Goal: Task Accomplishment & Management: Complete application form

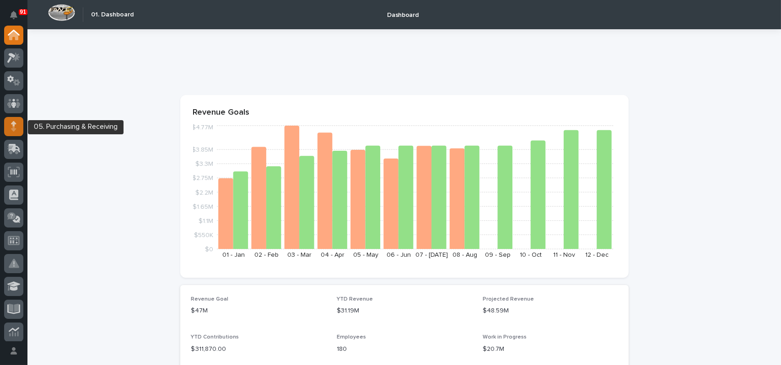
click at [17, 128] on div at bounding box center [13, 126] width 19 height 19
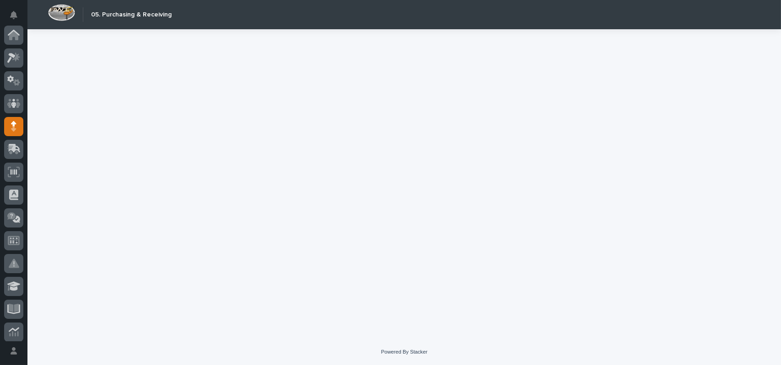
scroll to position [91, 0]
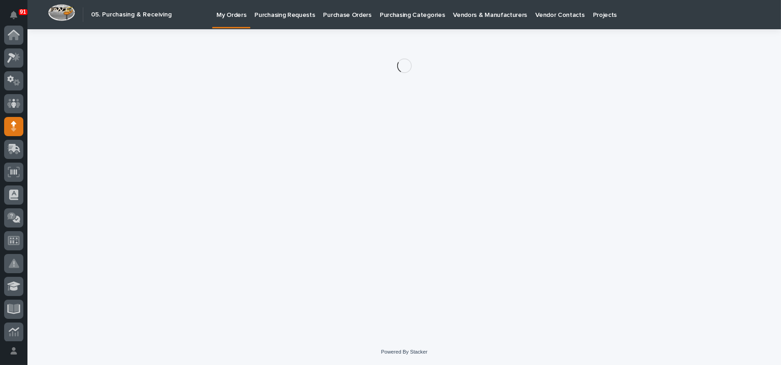
scroll to position [91, 0]
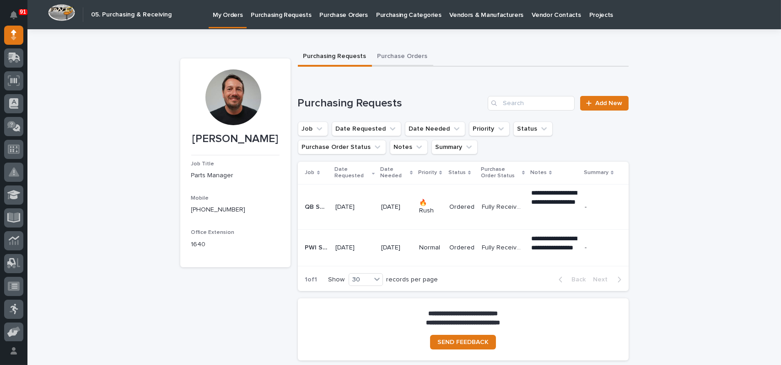
click at [396, 55] on button "Purchase Orders" at bounding box center [402, 57] width 61 height 19
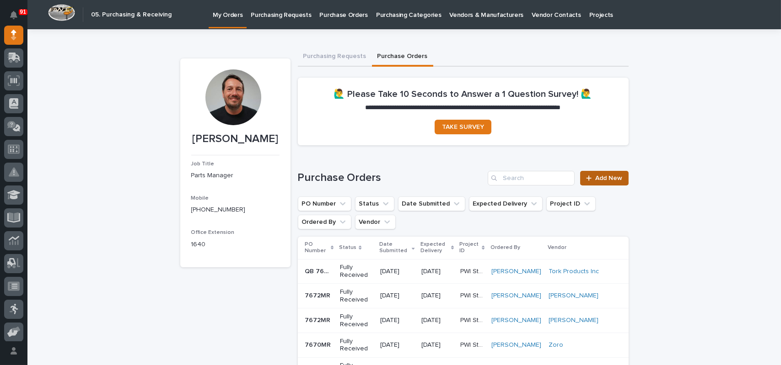
click at [596, 175] on span "Add New" at bounding box center [609, 178] width 27 height 6
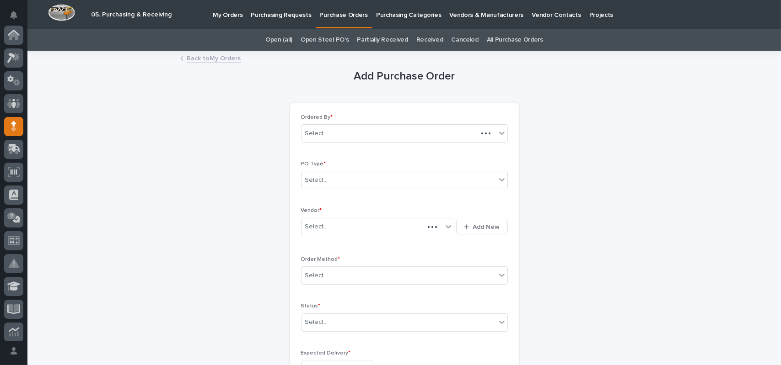
scroll to position [91, 0]
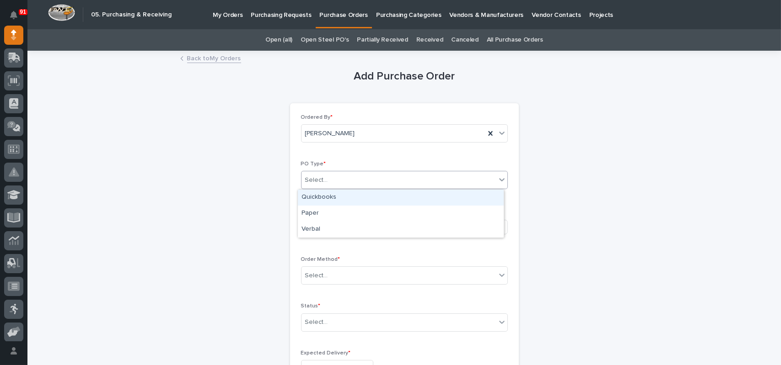
click at [329, 176] on div at bounding box center [329, 181] width 1 height 10
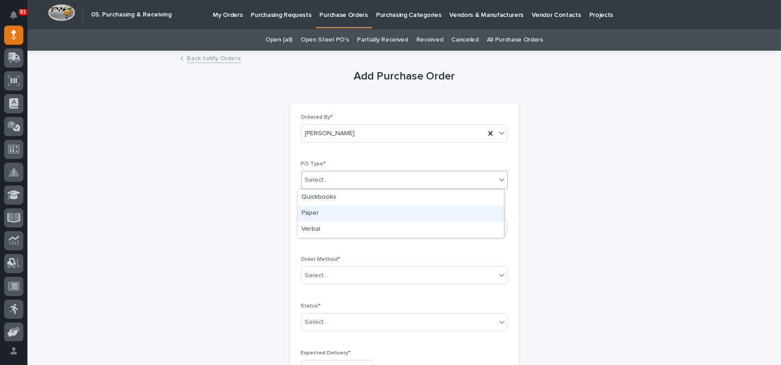
click at [318, 209] on div "Paper" at bounding box center [401, 214] width 206 height 16
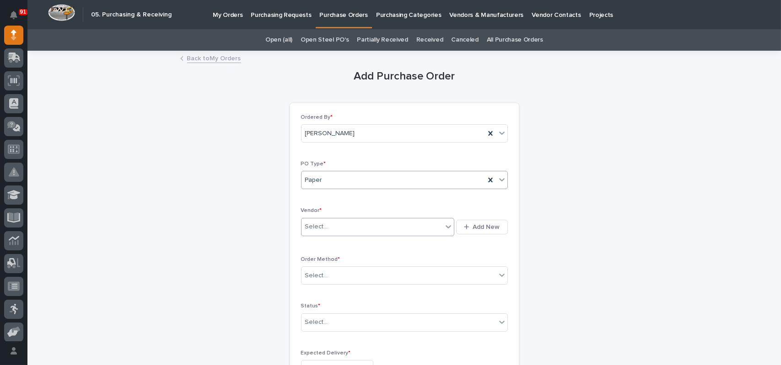
click at [333, 228] on div "Select..." at bounding box center [371, 227] width 141 height 15
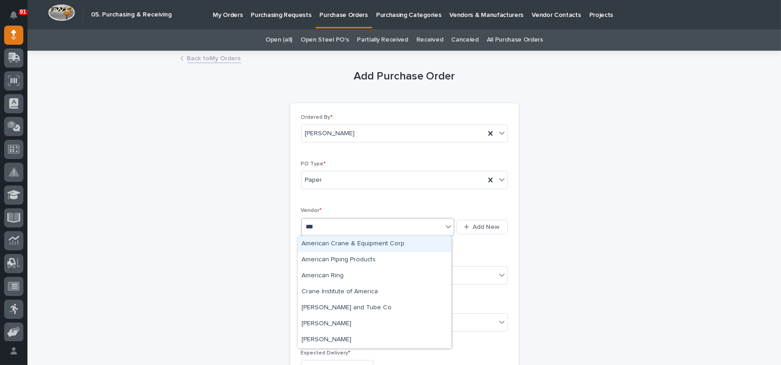
type input "****"
click at [330, 241] on div "American Crane & Equipment Corp" at bounding box center [374, 244] width 153 height 16
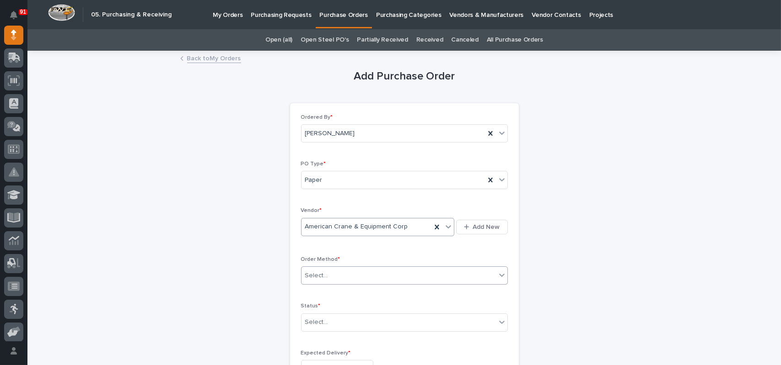
click at [332, 277] on div "Select..." at bounding box center [398, 275] width 194 height 15
click at [321, 295] on div "Online Order" at bounding box center [401, 293] width 206 height 16
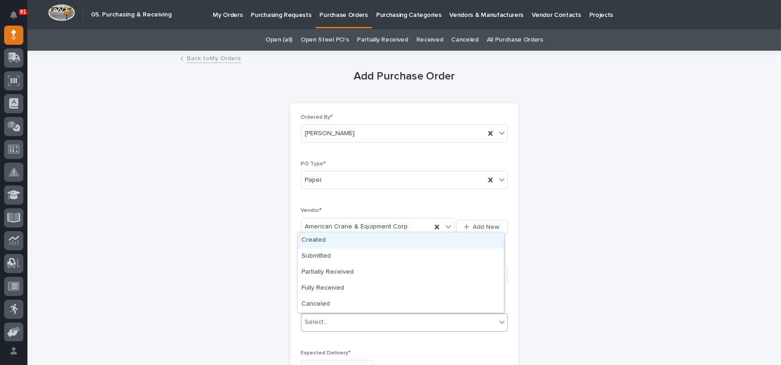
click at [320, 316] on div "Select..." at bounding box center [398, 322] width 194 height 15
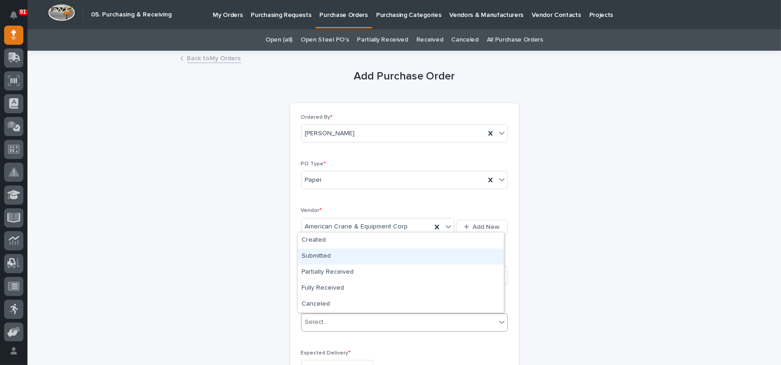
click at [317, 257] on div "Submitted" at bounding box center [401, 257] width 206 height 16
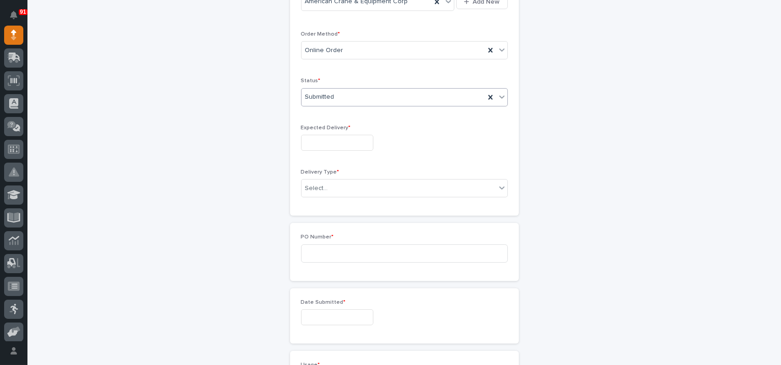
scroll to position [229, 0]
click at [320, 135] on input "text" at bounding box center [337, 140] width 72 height 16
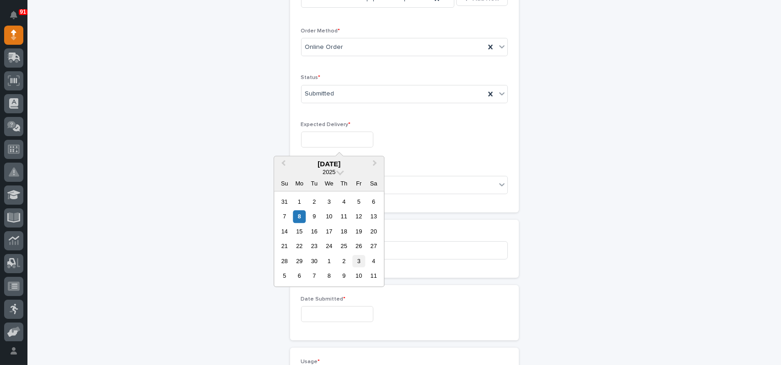
click at [360, 259] on div "3" at bounding box center [359, 261] width 12 height 12
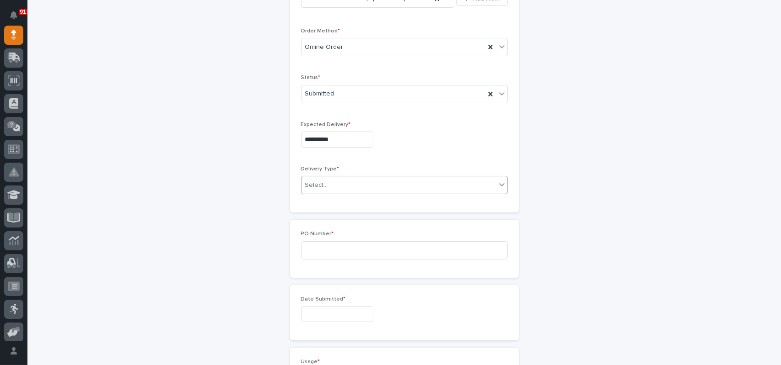
click at [346, 189] on div "Select..." at bounding box center [398, 185] width 194 height 15
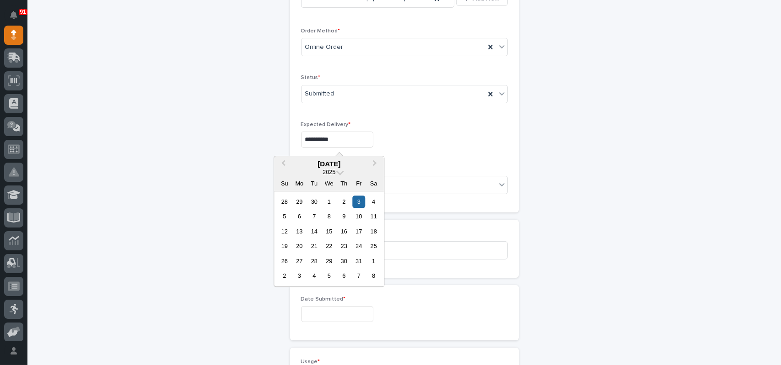
click at [349, 137] on input "**********" at bounding box center [337, 140] width 72 height 16
click at [375, 162] on span "Next Month" at bounding box center [375, 164] width 0 height 12
click at [359, 233] on div "19" at bounding box center [359, 231] width 12 height 12
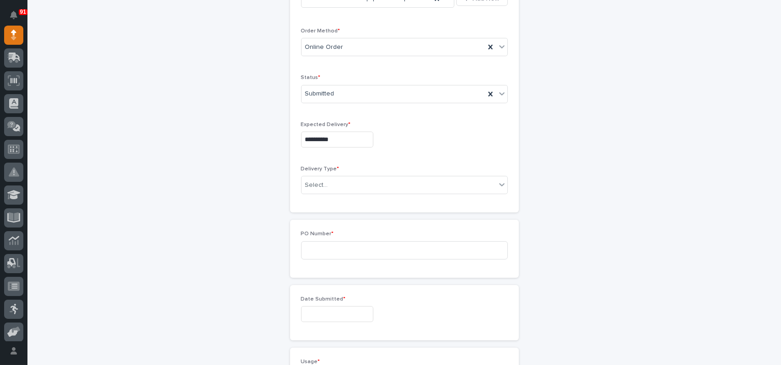
type input "**********"
click at [337, 187] on div "Select..." at bounding box center [398, 185] width 194 height 15
click at [334, 199] on div "Deliver to PWI" at bounding box center [401, 202] width 206 height 16
click at [332, 248] on input at bounding box center [404, 250] width 207 height 18
type input "7675MR"
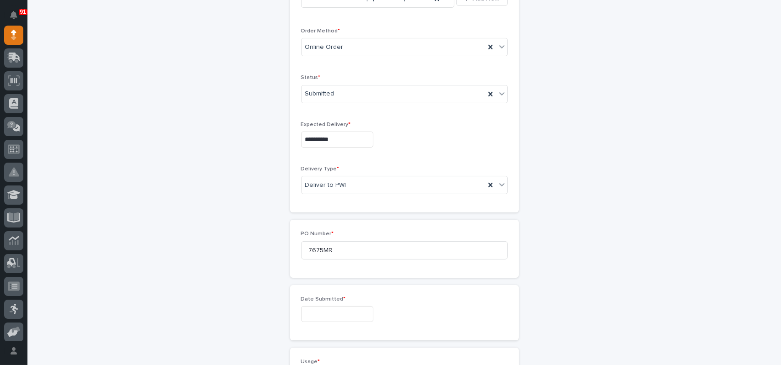
click at [335, 308] on input "text" at bounding box center [337, 314] width 72 height 16
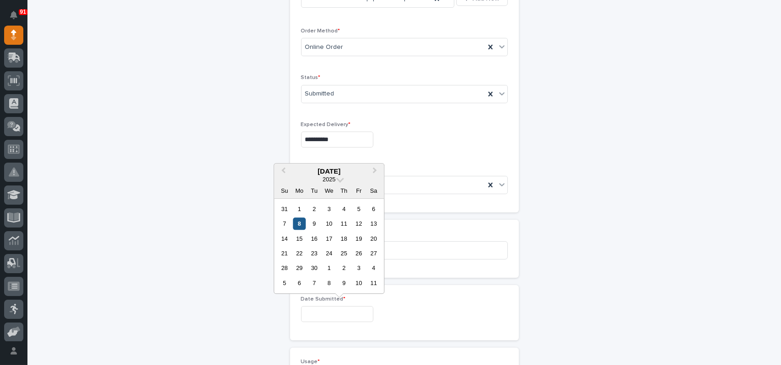
click at [300, 222] on div "8" at bounding box center [299, 224] width 12 height 12
type input "**********"
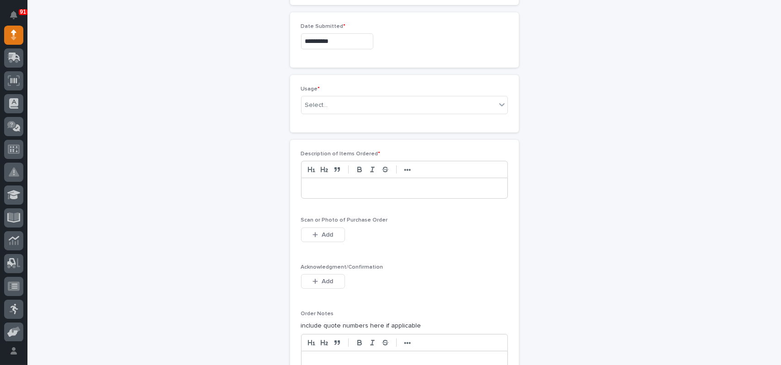
scroll to position [503, 0]
click at [332, 102] on div "Select..." at bounding box center [398, 104] width 194 height 15
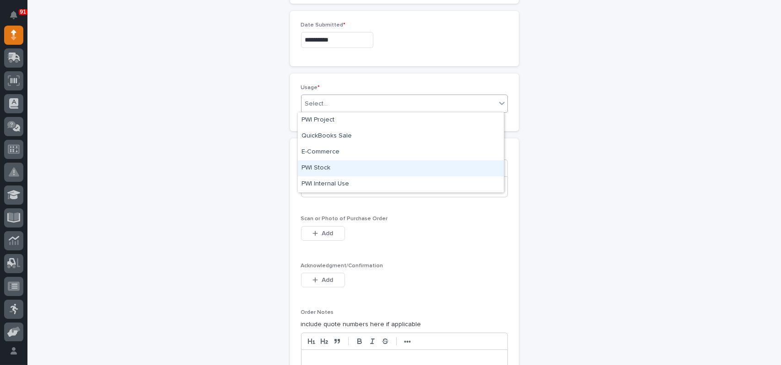
click at [325, 166] on div "PWI Stock" at bounding box center [401, 169] width 206 height 16
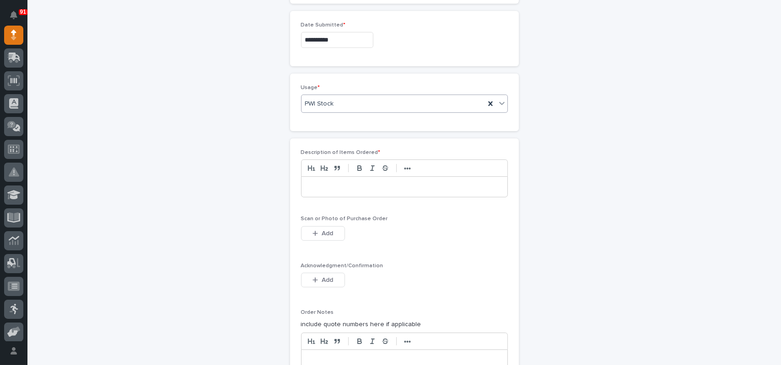
click at [326, 186] on p at bounding box center [404, 186] width 192 height 9
click at [327, 234] on span "Add" at bounding box center [327, 234] width 11 height 8
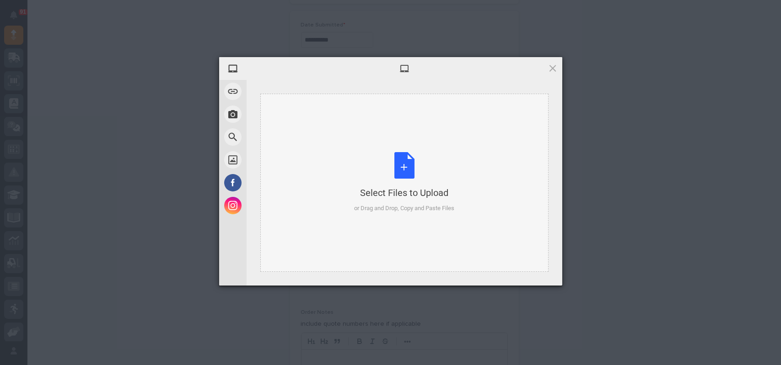
click at [412, 155] on div "Select Files to Upload or Drag and Drop, Copy and Paste Files" at bounding box center [404, 182] width 100 height 61
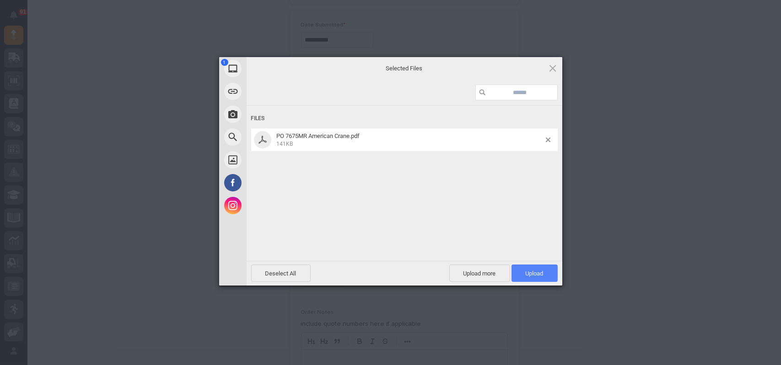
click at [533, 268] on span "Upload 1" at bounding box center [534, 273] width 46 height 17
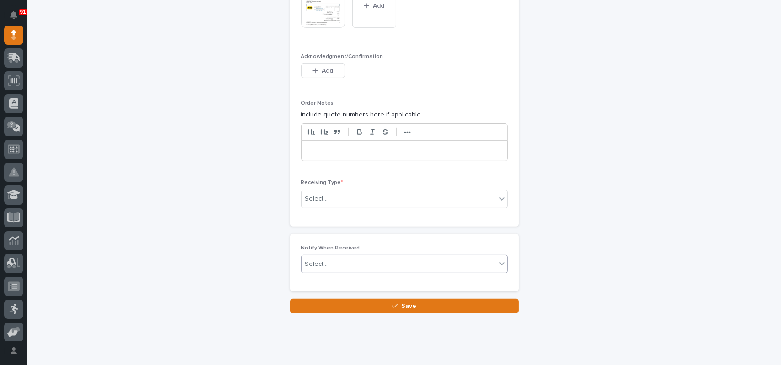
scroll to position [748, 0]
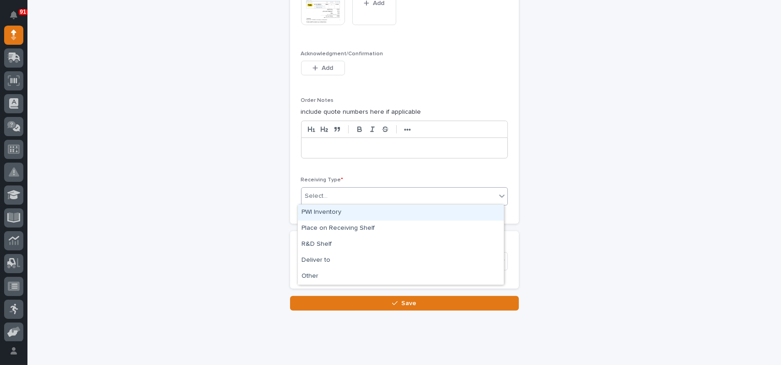
click at [323, 199] on div "Select..." at bounding box center [398, 196] width 194 height 15
click at [322, 215] on div "PWI Inventory" at bounding box center [401, 213] width 206 height 16
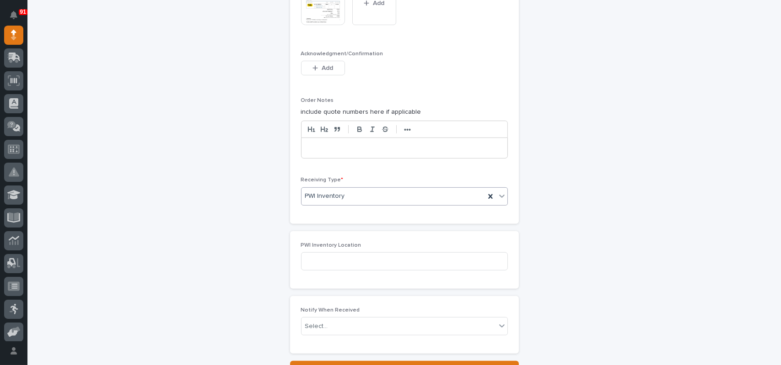
click at [349, 197] on div "PWI Inventory" at bounding box center [392, 196] width 183 height 15
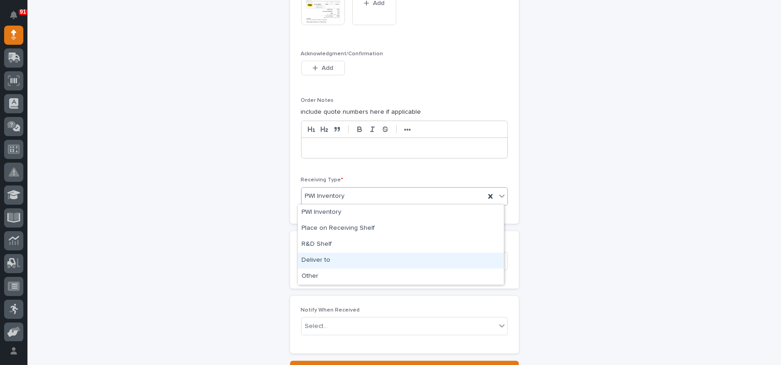
click at [317, 258] on div "Deliver to" at bounding box center [401, 261] width 206 height 16
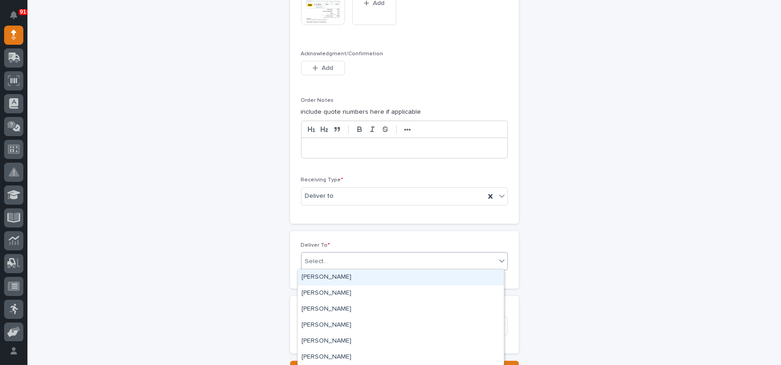
click at [319, 260] on div "Select..." at bounding box center [316, 262] width 23 height 10
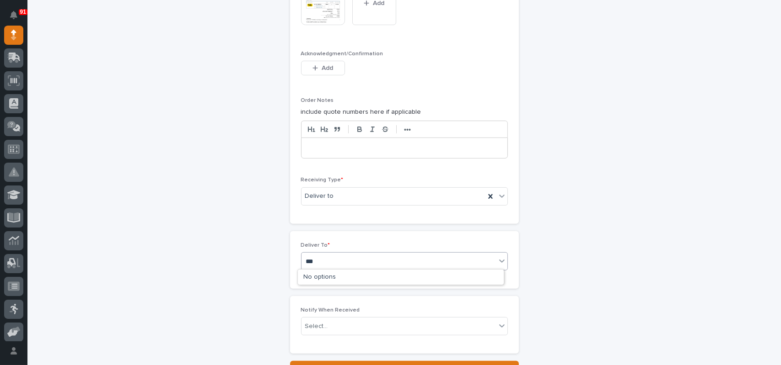
type input "****"
click at [319, 280] on div "[PERSON_NAME]" at bounding box center [401, 278] width 206 height 16
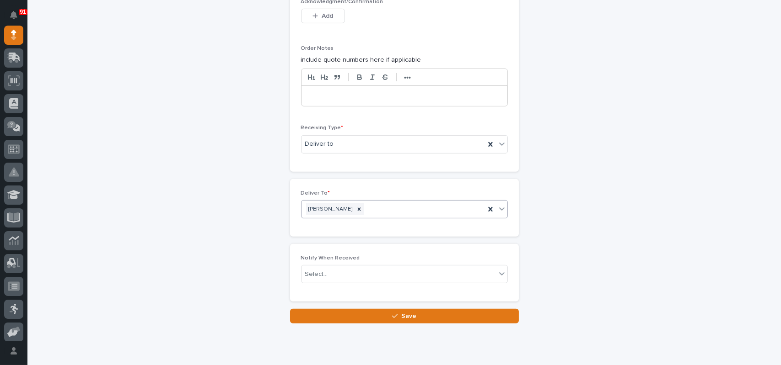
scroll to position [829, 0]
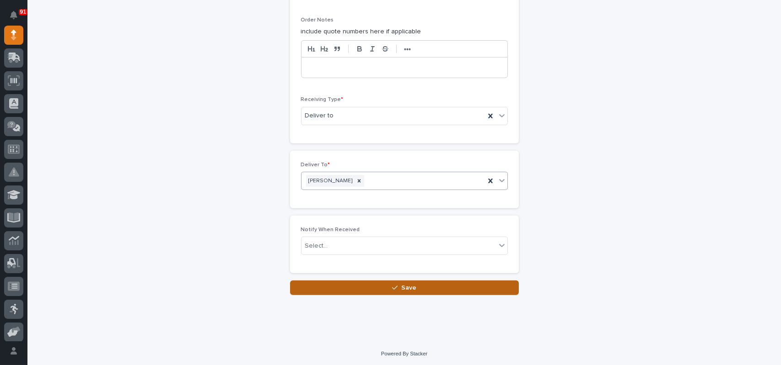
click at [416, 288] on button "Save" at bounding box center [404, 288] width 229 height 15
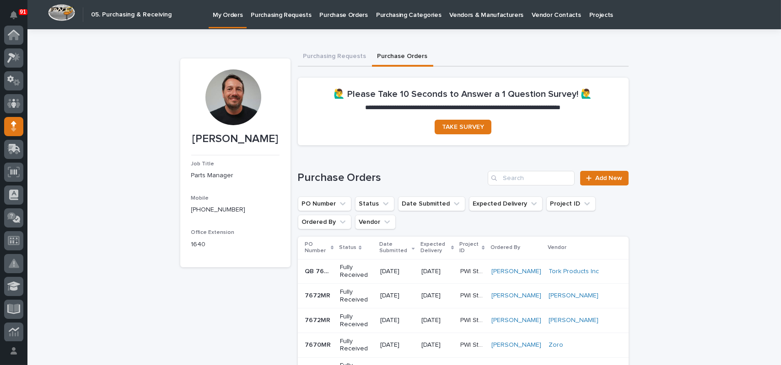
scroll to position [91, 0]
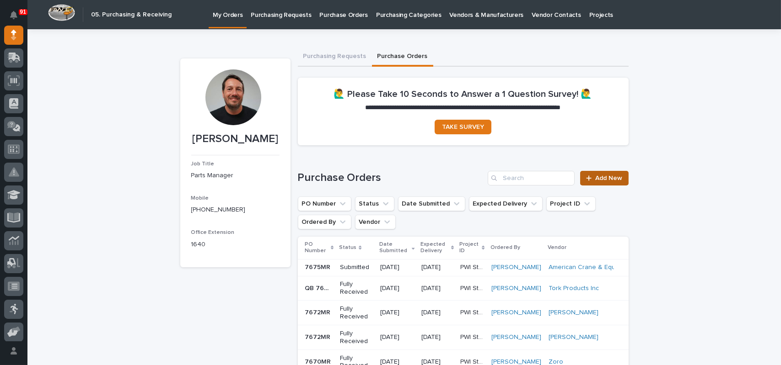
click at [604, 176] on span "Add New" at bounding box center [609, 178] width 27 height 6
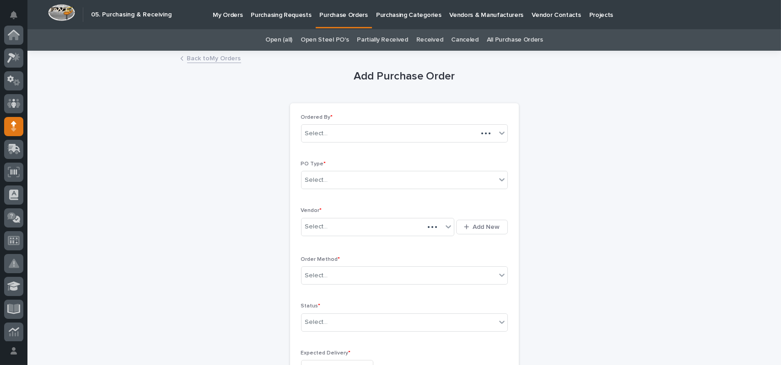
scroll to position [91, 0]
click at [318, 178] on div "Select..." at bounding box center [316, 181] width 23 height 10
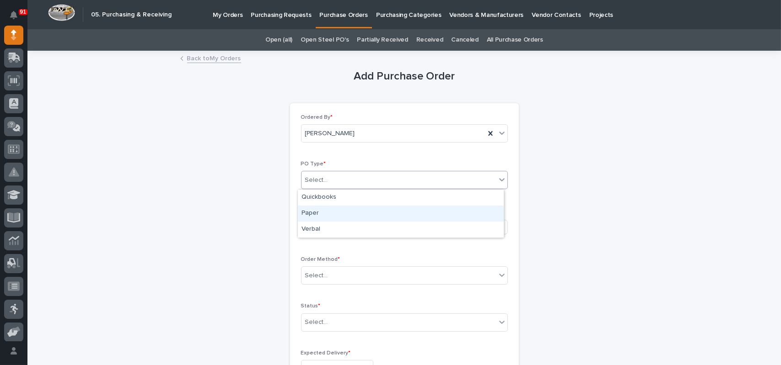
click at [317, 212] on div "Paper" at bounding box center [401, 214] width 206 height 16
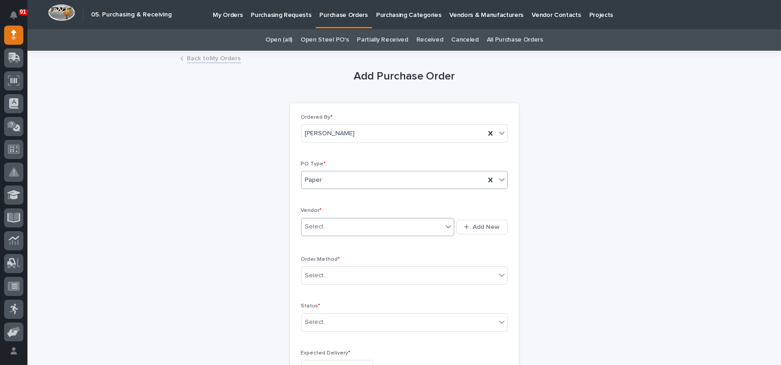
click at [326, 226] on div "Select..." at bounding box center [371, 227] width 141 height 15
type input "****"
click at [304, 246] on div "Amazon" at bounding box center [374, 244] width 153 height 16
click at [322, 276] on div "Select..." at bounding box center [316, 276] width 23 height 10
click at [316, 295] on div "Online Order" at bounding box center [401, 293] width 206 height 16
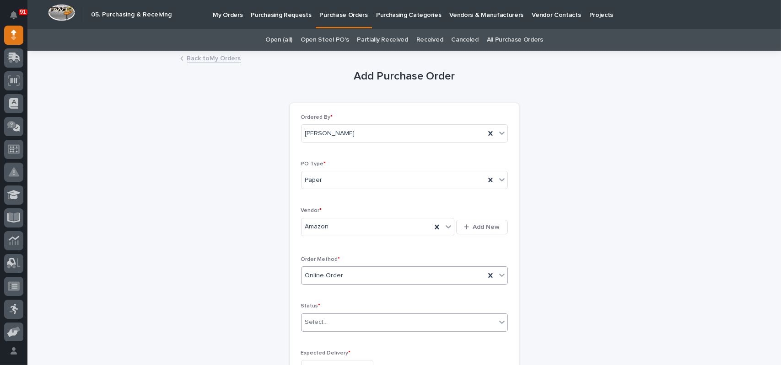
click at [315, 316] on div "Select..." at bounding box center [398, 322] width 194 height 15
click at [322, 260] on div "Submitted" at bounding box center [401, 257] width 206 height 16
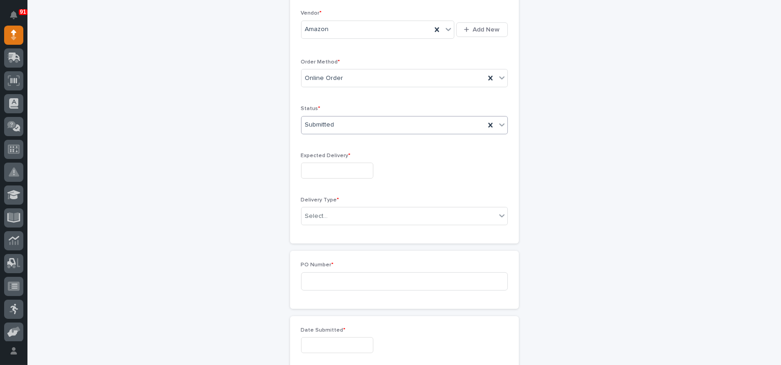
scroll to position [229, 0]
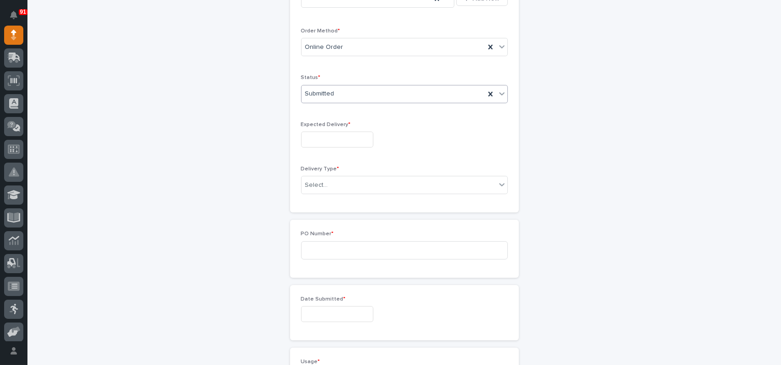
click at [324, 140] on input "text" at bounding box center [337, 140] width 72 height 16
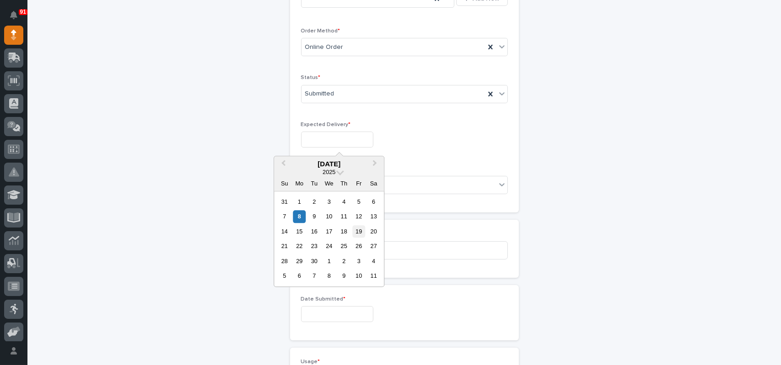
click at [356, 229] on div "19" at bounding box center [359, 231] width 12 height 12
type input "**********"
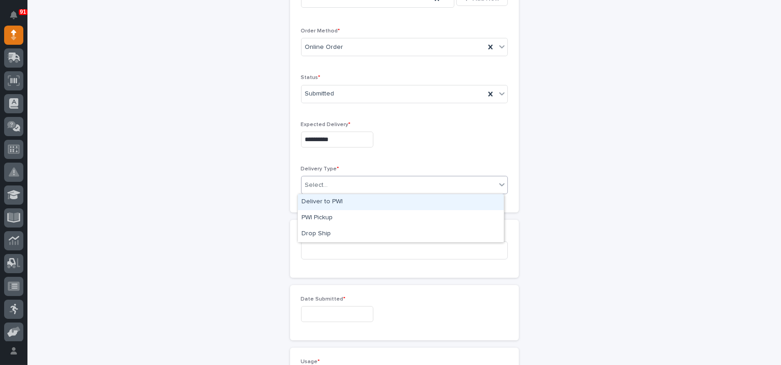
click at [322, 186] on div "Select..." at bounding box center [316, 186] width 23 height 10
click at [322, 199] on div "Deliver to PWI" at bounding box center [401, 202] width 206 height 16
click at [313, 241] on input at bounding box center [404, 250] width 207 height 18
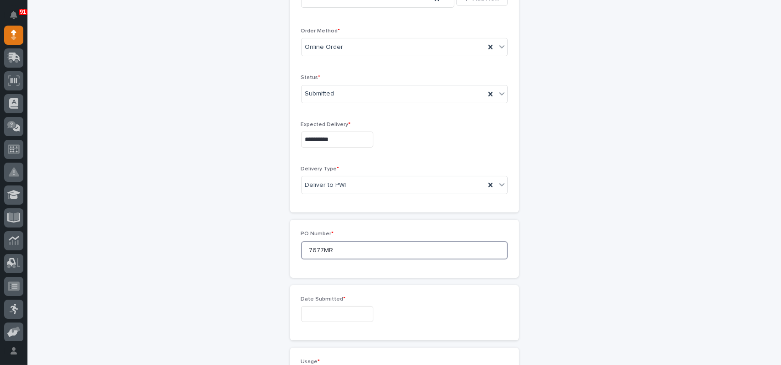
type input "7677MR"
click at [328, 314] on input "text" at bounding box center [337, 314] width 72 height 16
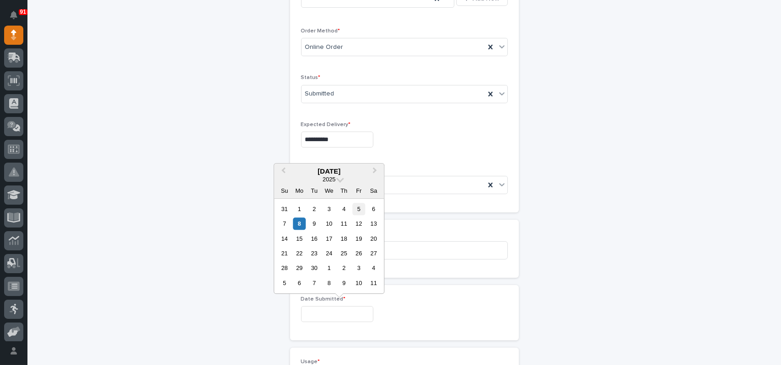
click at [362, 212] on div "5" at bounding box center [359, 209] width 12 height 12
type input "**********"
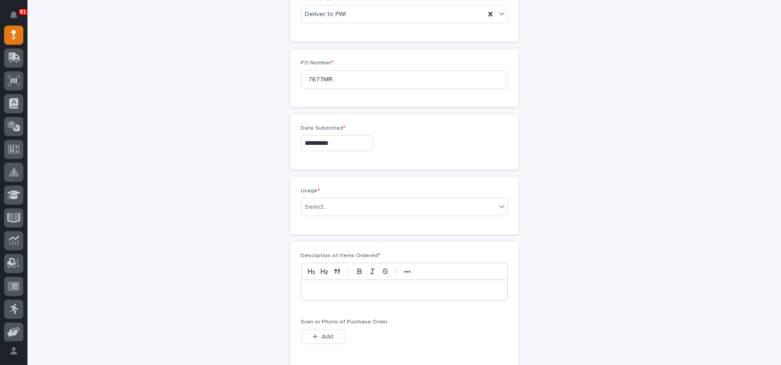
scroll to position [412, 0]
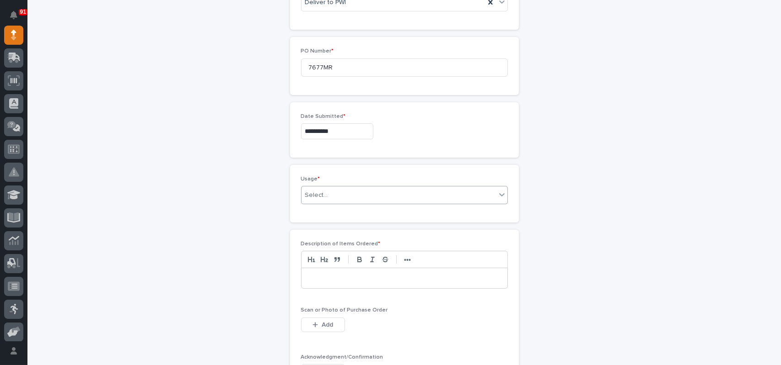
click at [333, 192] on div "Select..." at bounding box center [398, 195] width 194 height 15
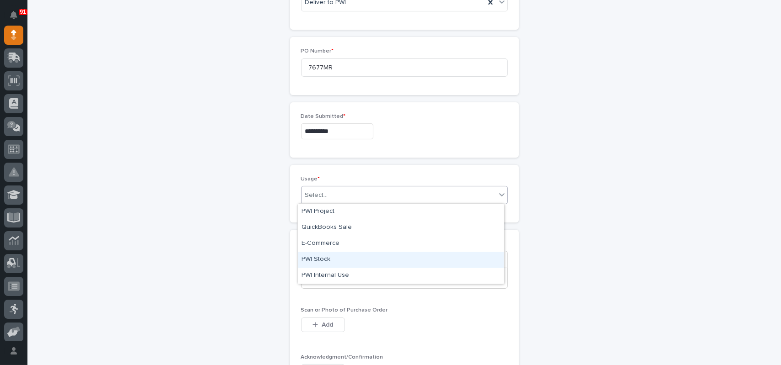
click at [317, 255] on div "PWI Stock" at bounding box center [401, 260] width 206 height 16
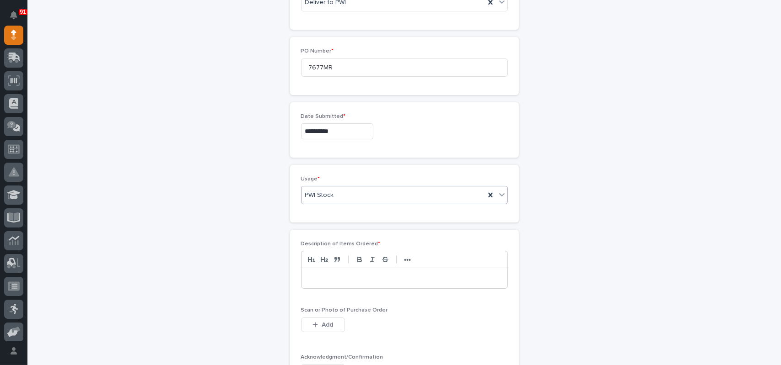
click at [319, 279] on p at bounding box center [404, 278] width 192 height 9
click at [315, 325] on div "button" at bounding box center [316, 325] width 9 height 6
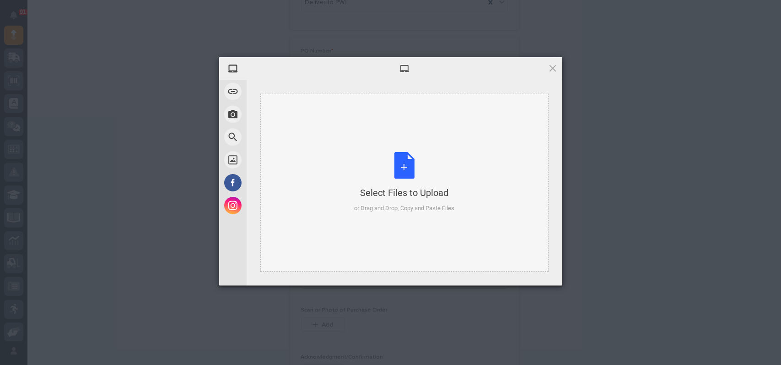
click at [408, 168] on div "Select Files to Upload or Drag and Drop, Copy and Paste Files" at bounding box center [404, 182] width 100 height 61
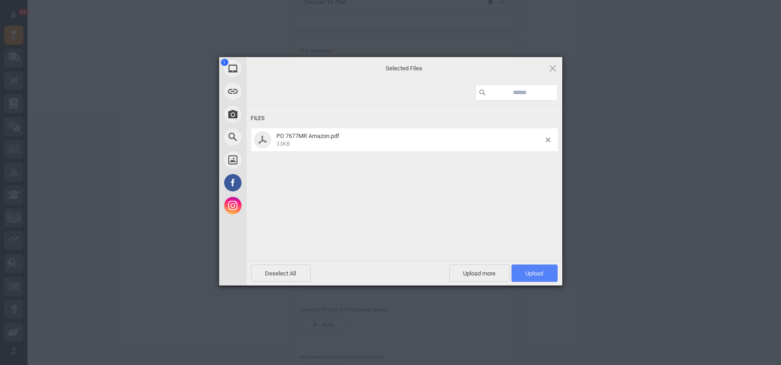
click at [537, 279] on span "Upload 1" at bounding box center [534, 273] width 46 height 17
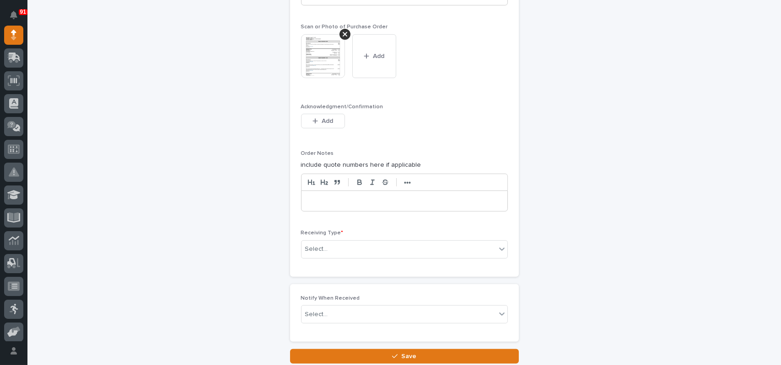
scroll to position [764, 0]
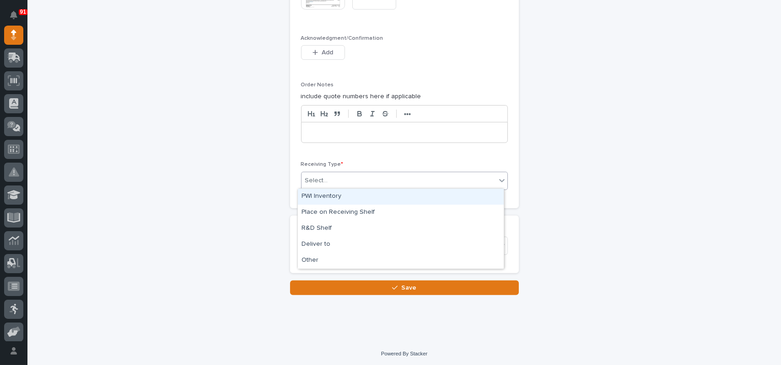
click at [328, 177] on div "Select..." at bounding box center [398, 180] width 194 height 15
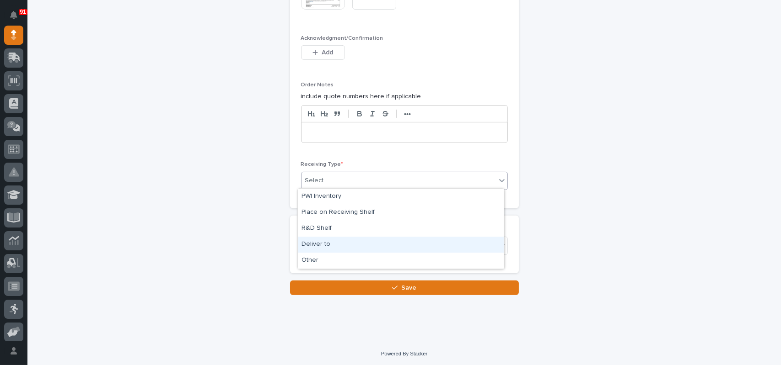
click at [310, 239] on div "Deliver to" at bounding box center [401, 245] width 206 height 16
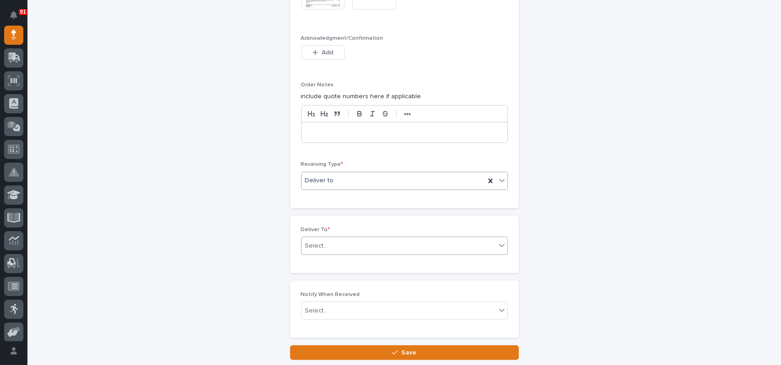
click at [337, 244] on div "Select..." at bounding box center [398, 246] width 194 height 15
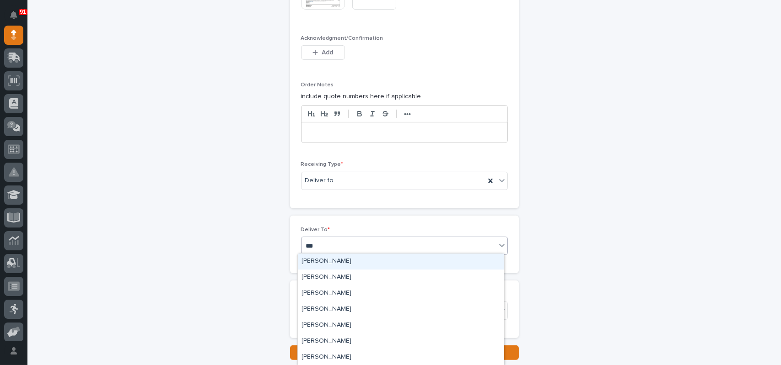
type input "****"
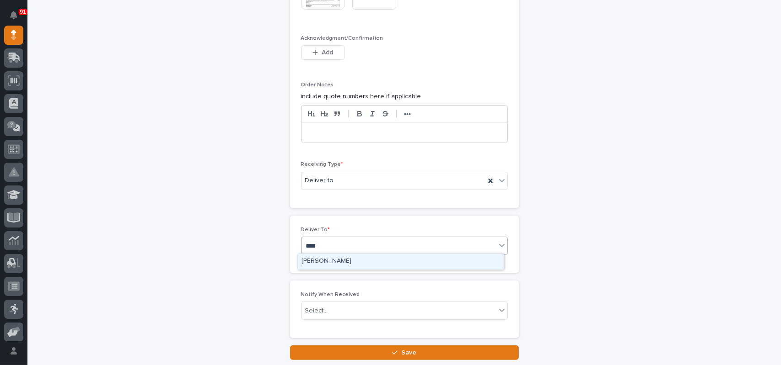
click at [346, 262] on div "[PERSON_NAME]" at bounding box center [401, 262] width 206 height 16
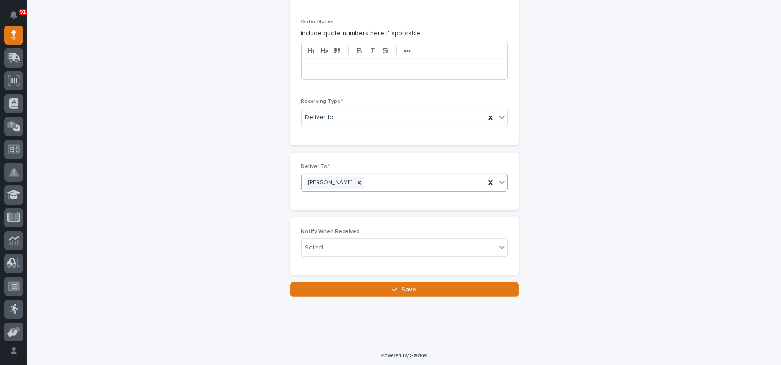
scroll to position [829, 0]
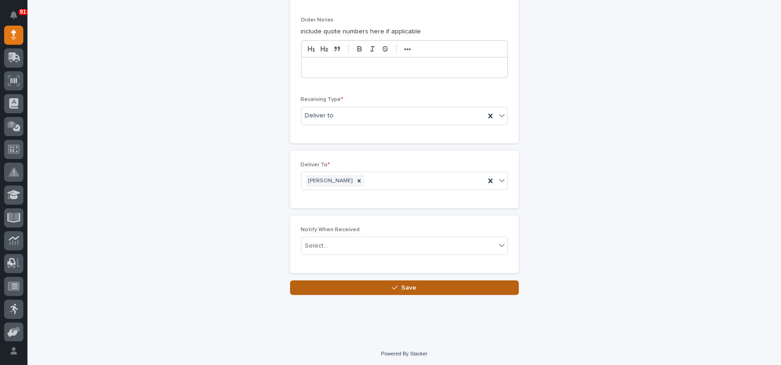
click at [382, 284] on button "Save" at bounding box center [404, 288] width 229 height 15
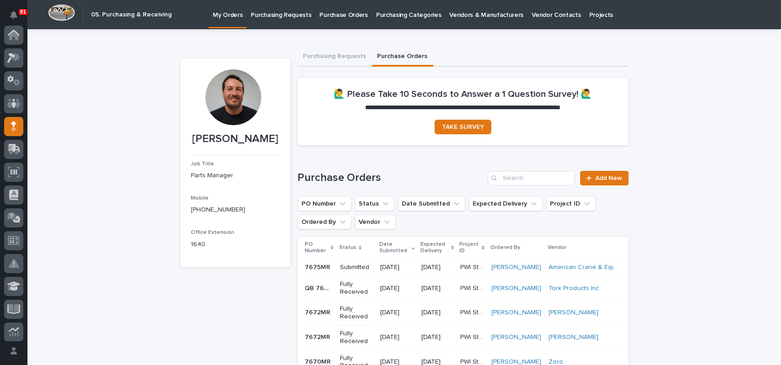
scroll to position [91, 0]
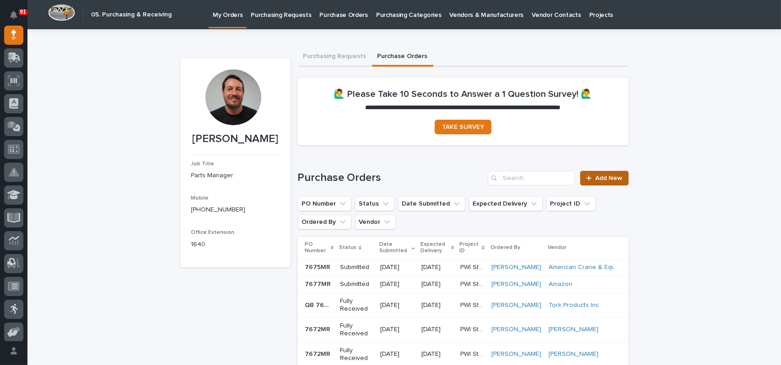
click at [613, 171] on link "Add New" at bounding box center [604, 178] width 48 height 15
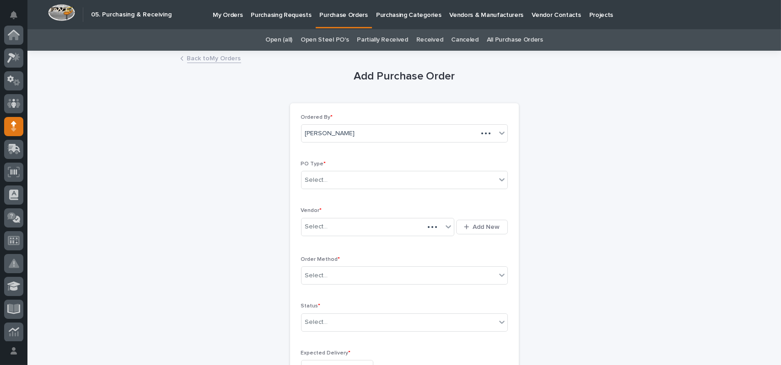
scroll to position [91, 0]
click at [325, 180] on div "Select..." at bounding box center [398, 180] width 194 height 15
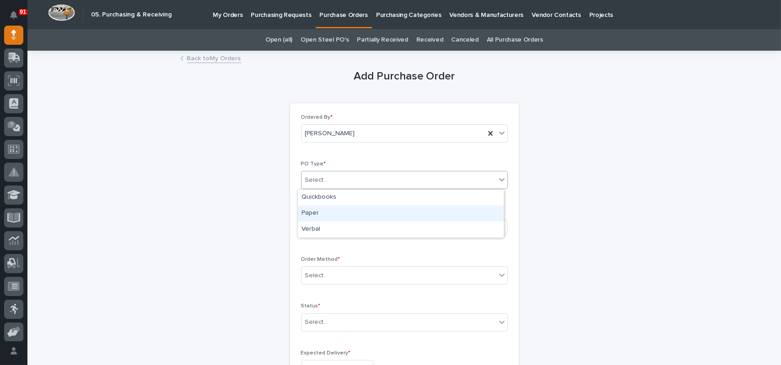
click at [312, 209] on div "Paper" at bounding box center [401, 214] width 206 height 16
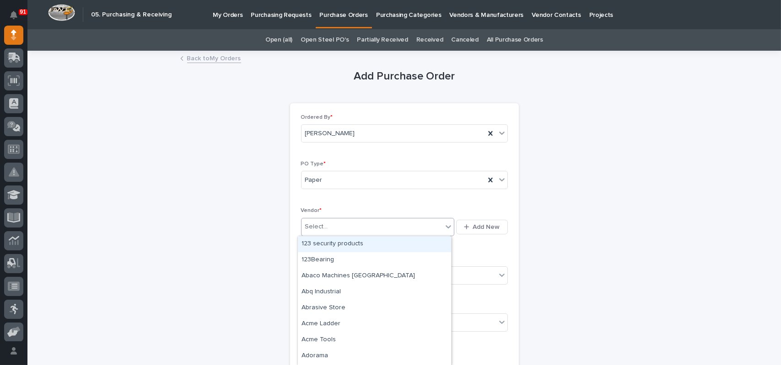
click at [320, 227] on div "Select..." at bounding box center [316, 227] width 23 height 10
type input "***"
click at [315, 242] on div "[PERSON_NAME]" at bounding box center [374, 244] width 153 height 16
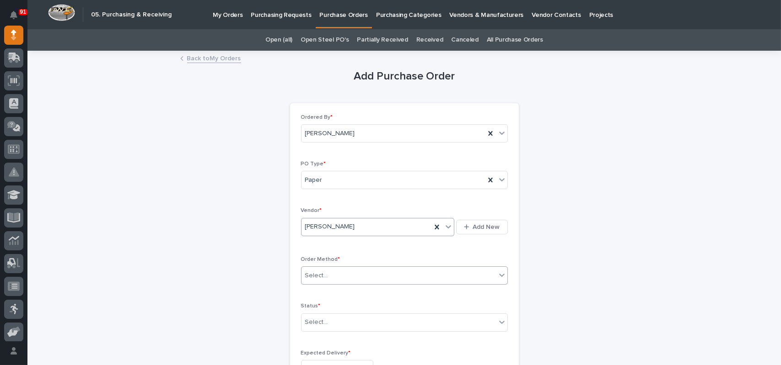
click at [318, 276] on div "Select..." at bounding box center [316, 276] width 23 height 10
click at [317, 294] on div "Online Order" at bounding box center [401, 293] width 206 height 16
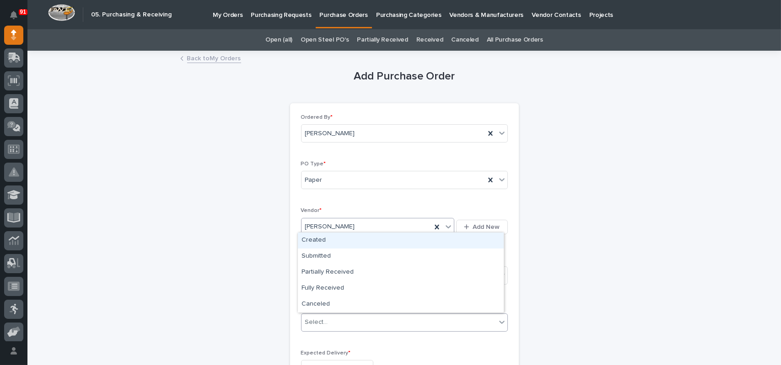
click at [317, 318] on div "Select..." at bounding box center [316, 323] width 23 height 10
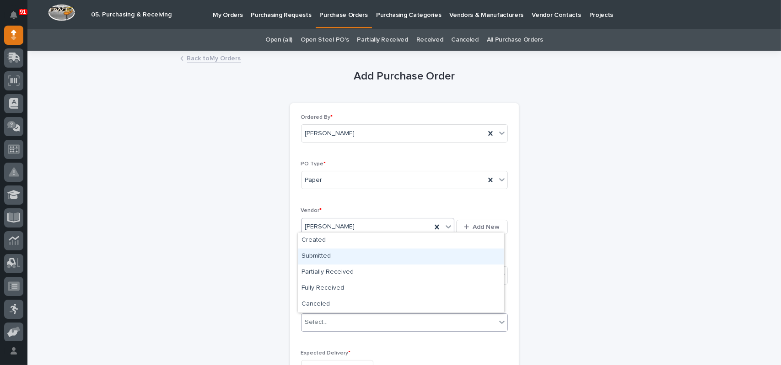
click at [317, 252] on div "Submitted" at bounding box center [401, 257] width 206 height 16
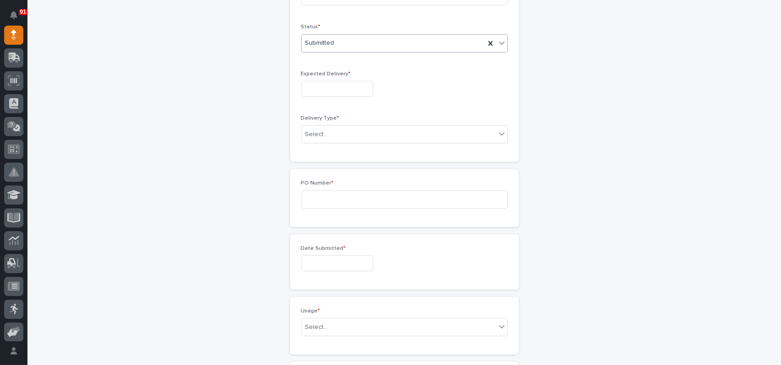
scroll to position [282, 0]
click at [331, 86] on input "text" at bounding box center [337, 87] width 72 height 16
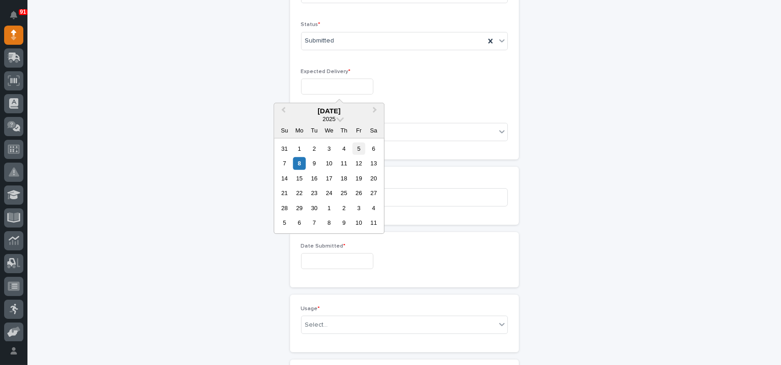
click at [361, 148] on div "5" at bounding box center [359, 149] width 12 height 12
type input "**********"
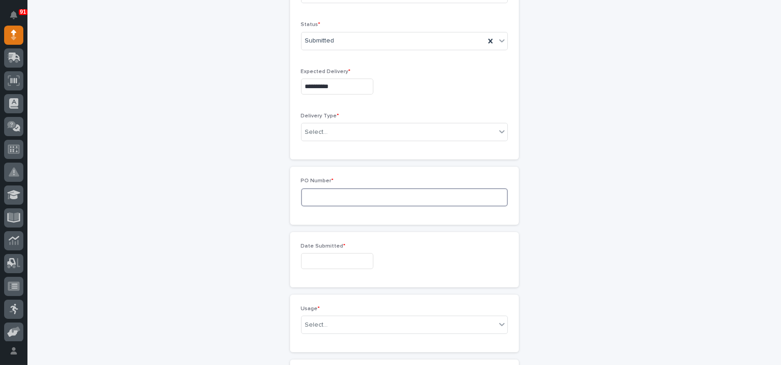
click at [313, 196] on input at bounding box center [404, 197] width 207 height 18
click at [328, 132] on div "Select..." at bounding box center [398, 132] width 194 height 15
drag, startPoint x: 320, startPoint y: 157, endPoint x: 321, endPoint y: 151, distance: 5.6
click at [321, 151] on div "Deliver to PWI" at bounding box center [401, 149] width 206 height 16
click at [315, 201] on input at bounding box center [404, 197] width 207 height 18
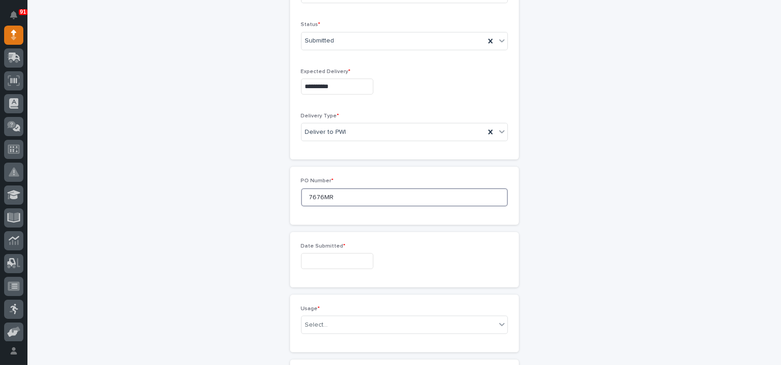
type input "7676MR"
click at [315, 263] on input "text" at bounding box center [337, 261] width 72 height 16
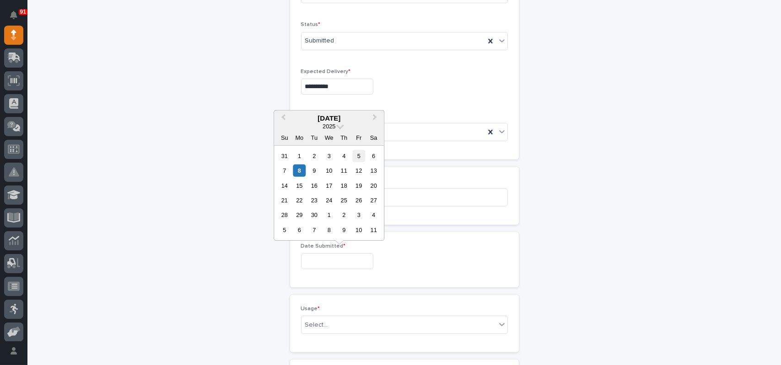
click at [357, 158] on div "5" at bounding box center [359, 156] width 12 height 12
type input "**********"
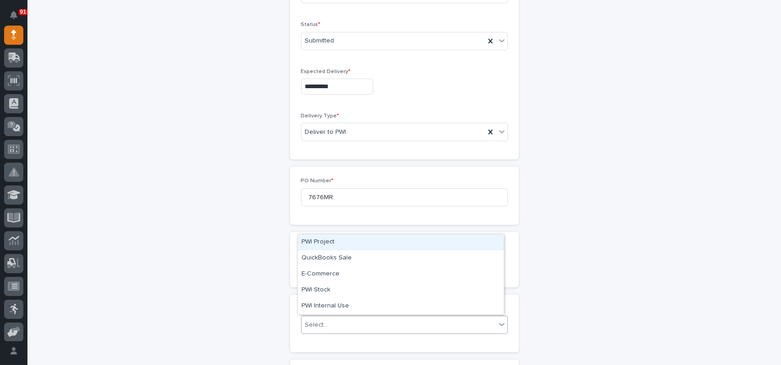
click at [316, 318] on div "Select..." at bounding box center [398, 325] width 194 height 15
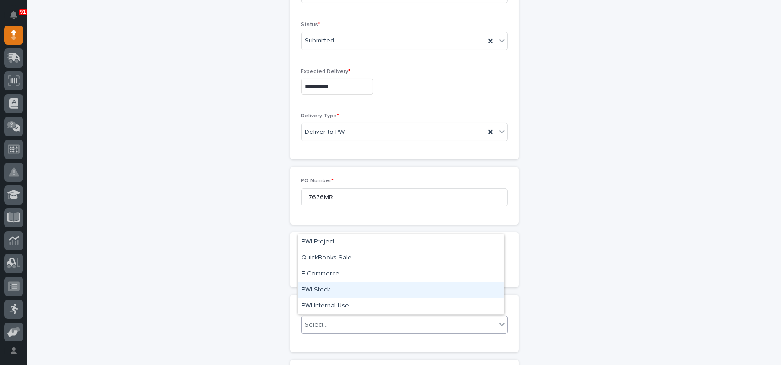
click at [316, 290] on div "PWI Stock" at bounding box center [401, 291] width 206 height 16
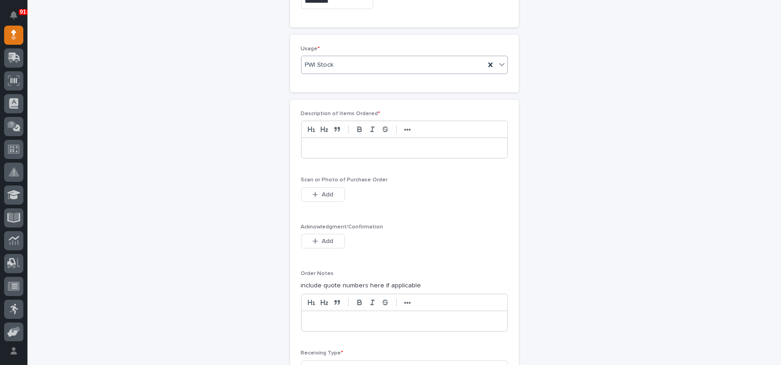
scroll to position [556, 0]
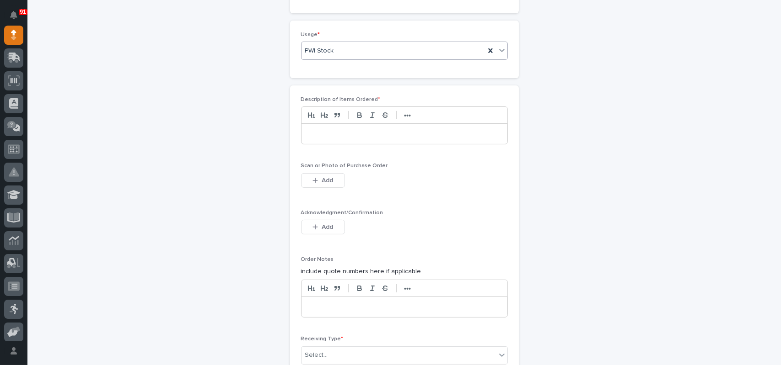
click at [344, 130] on p at bounding box center [404, 133] width 192 height 9
click at [312, 181] on icon "button" at bounding box center [314, 180] width 5 height 6
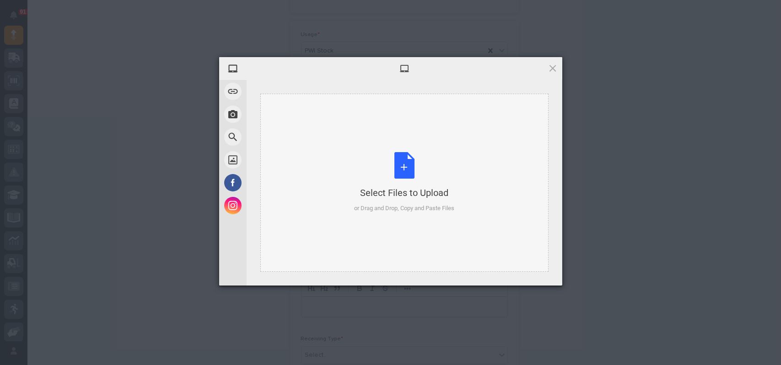
click at [409, 165] on div "Select Files to Upload or Drag and Drop, Copy and Paste Files" at bounding box center [404, 182] width 100 height 61
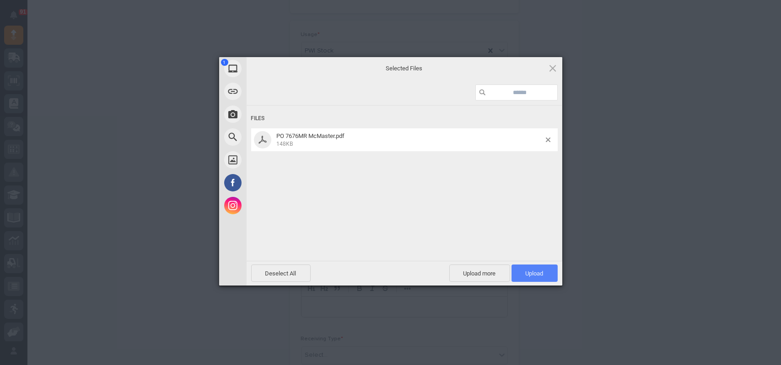
click at [539, 274] on span "Upload 1" at bounding box center [535, 273] width 18 height 7
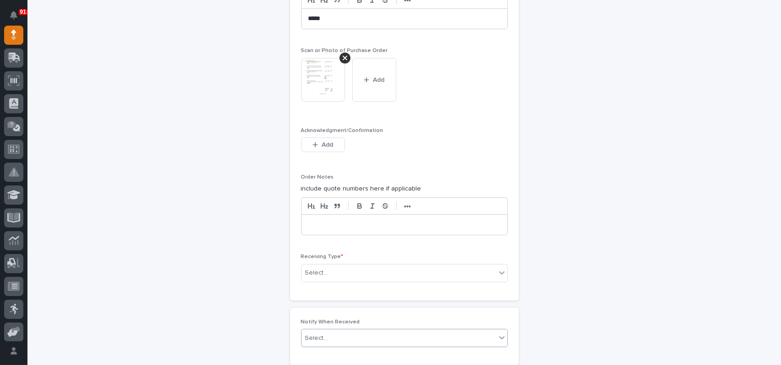
scroll to position [764, 0]
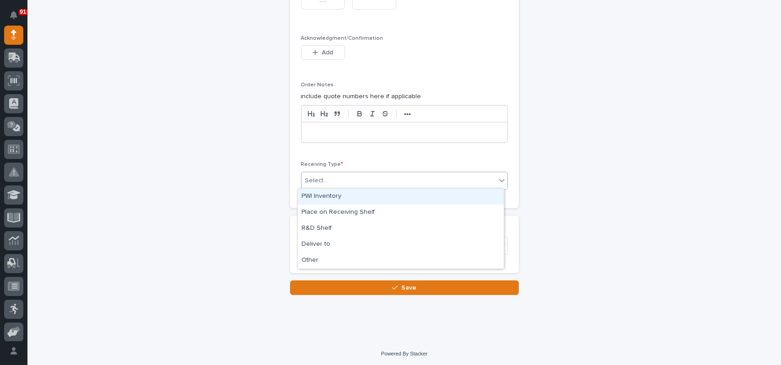
click at [332, 178] on div "Select..." at bounding box center [398, 180] width 194 height 15
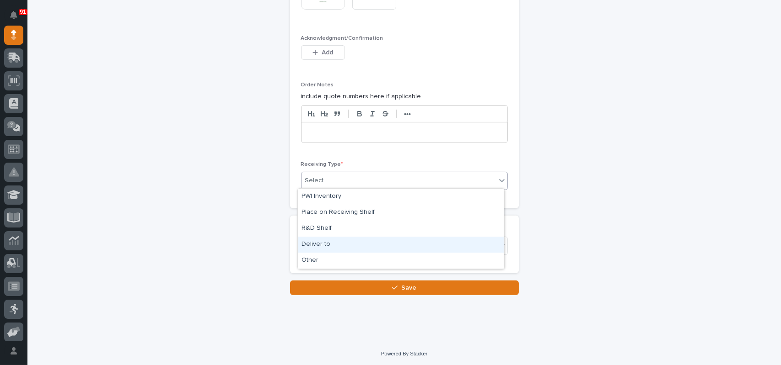
click at [322, 241] on div "Deliver to" at bounding box center [401, 245] width 206 height 16
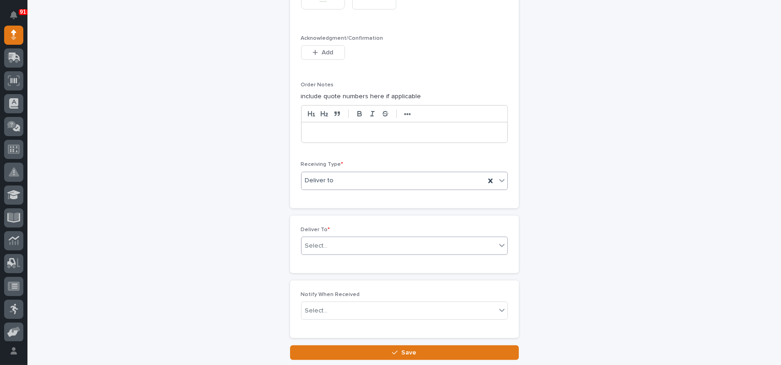
click at [328, 240] on div "Select..." at bounding box center [398, 246] width 194 height 15
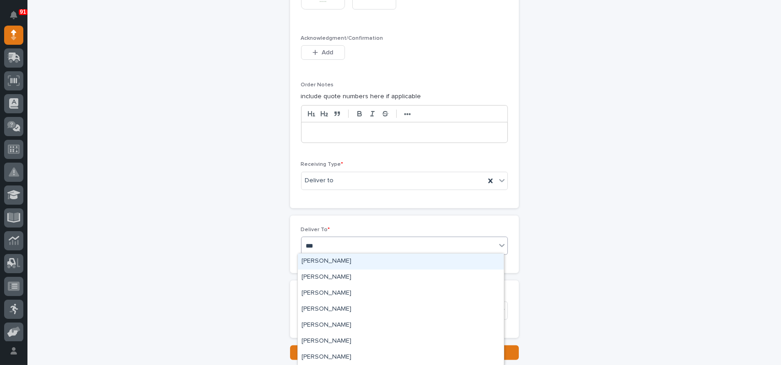
type input "****"
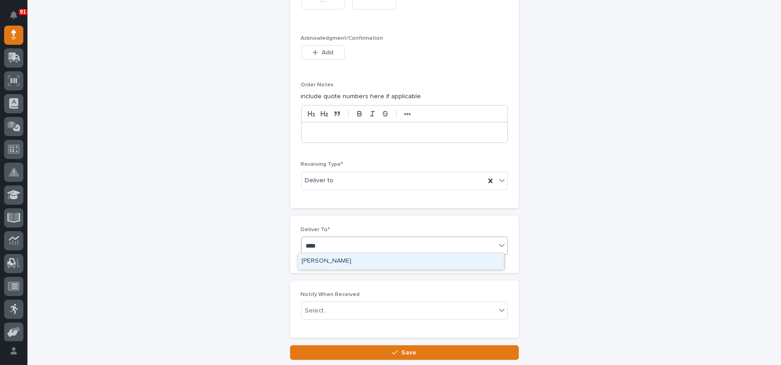
click at [325, 258] on div "[PERSON_NAME]" at bounding box center [401, 262] width 206 height 16
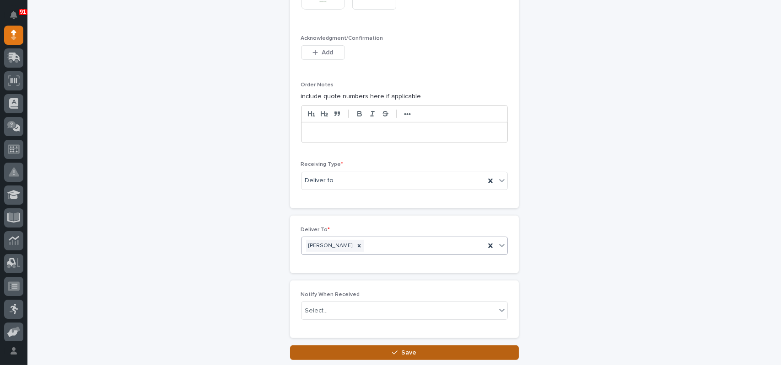
click at [387, 352] on button "Save" at bounding box center [404, 353] width 229 height 15
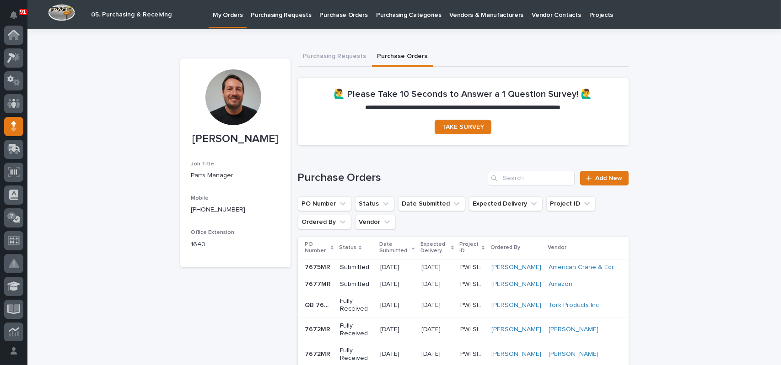
scroll to position [91, 0]
click at [604, 181] on span "Add New" at bounding box center [609, 178] width 27 height 6
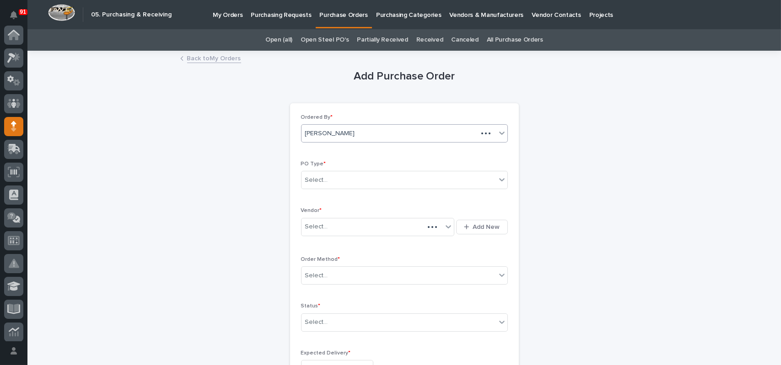
scroll to position [91, 0]
click at [321, 175] on div "Select..." at bounding box center [398, 180] width 194 height 15
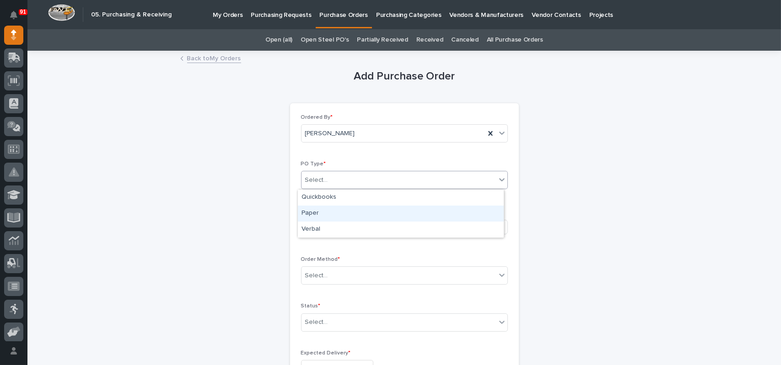
click at [315, 213] on div "Paper" at bounding box center [401, 214] width 206 height 16
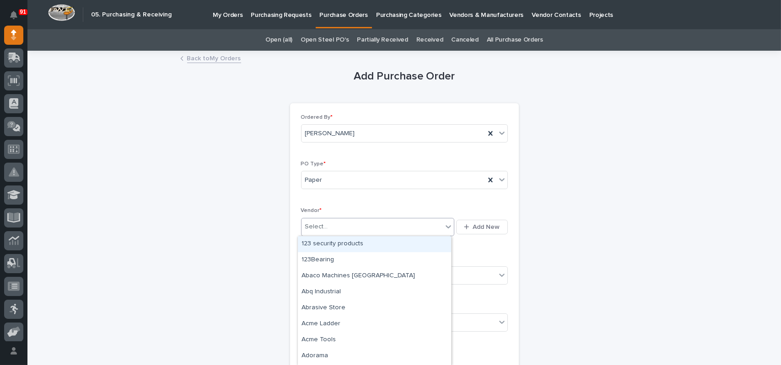
click at [323, 225] on div "Select..." at bounding box center [371, 227] width 141 height 15
type input "****"
click at [316, 245] on div "EPCO Sales" at bounding box center [374, 244] width 153 height 16
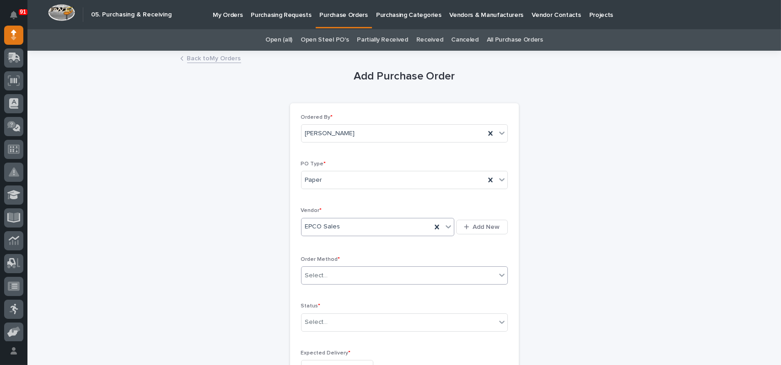
click at [307, 277] on div "Select..." at bounding box center [316, 276] width 23 height 10
click at [311, 292] on div "Online Order" at bounding box center [401, 293] width 206 height 16
click at [316, 275] on span "Online Order" at bounding box center [324, 276] width 38 height 10
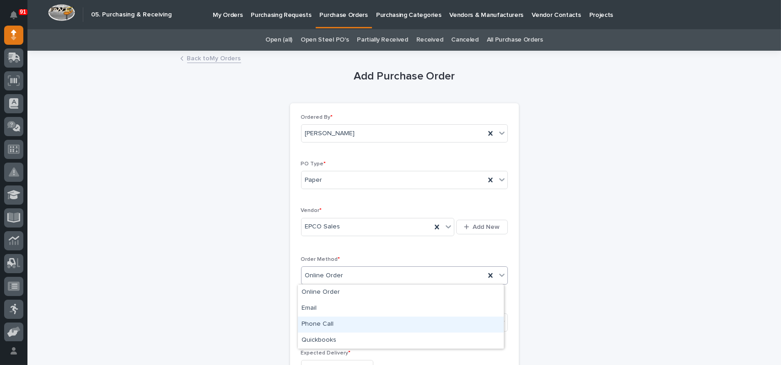
drag, startPoint x: 318, startPoint y: 315, endPoint x: 317, endPoint y: 322, distance: 7.4
click at [317, 322] on div "Phone Call" at bounding box center [401, 325] width 206 height 16
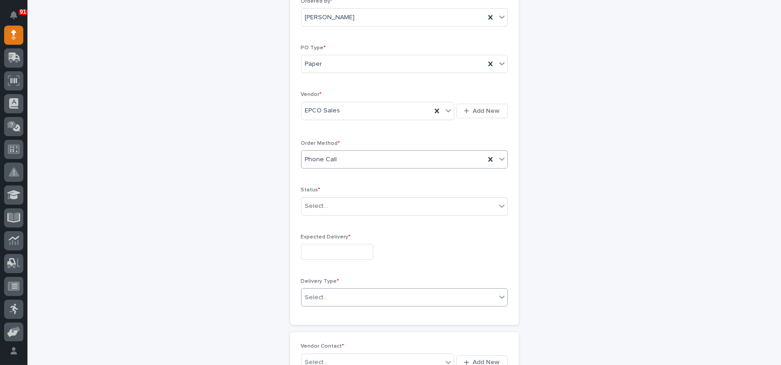
scroll to position [137, 0]
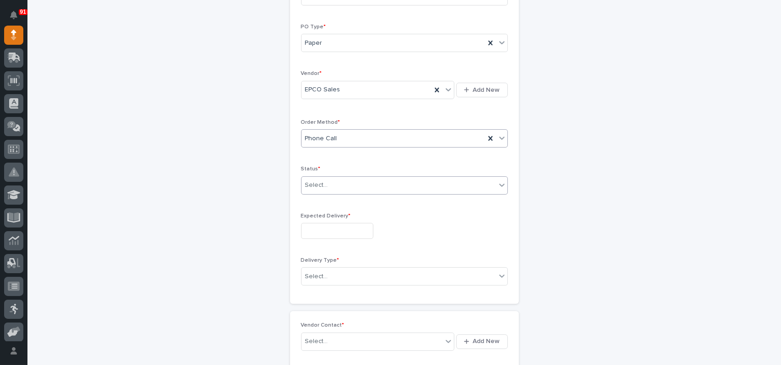
click at [315, 183] on div "Select..." at bounding box center [316, 186] width 23 height 10
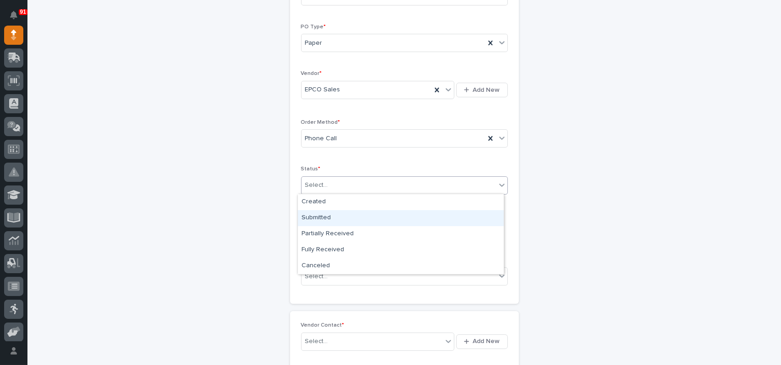
click at [313, 221] on div "Submitted" at bounding box center [401, 218] width 206 height 16
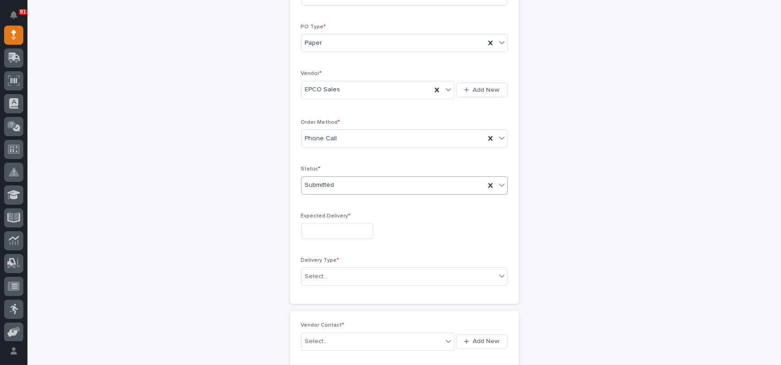
click at [318, 230] on input "text" at bounding box center [337, 231] width 72 height 16
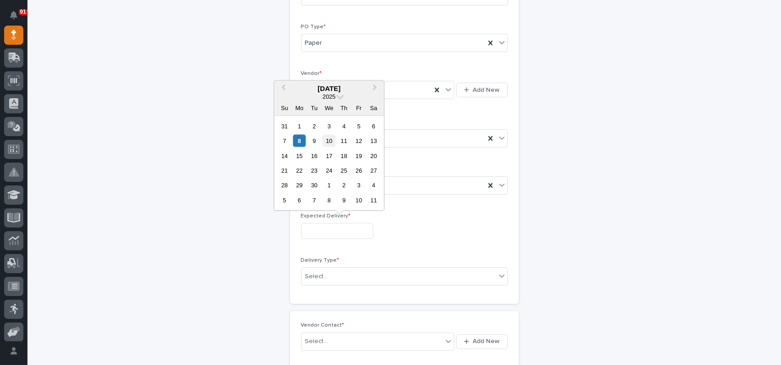
click at [328, 138] on div "10" at bounding box center [329, 141] width 12 height 12
type input "**********"
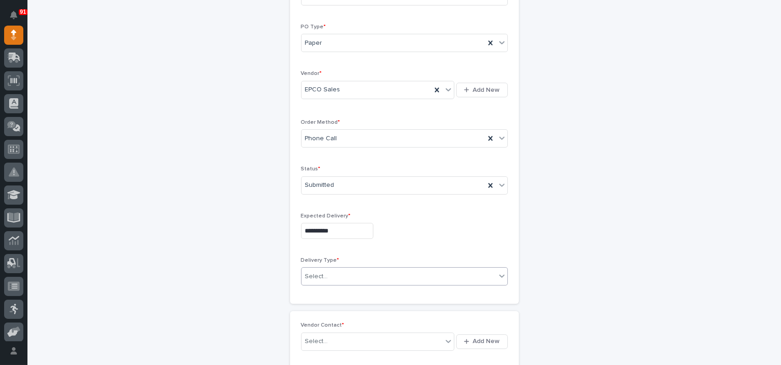
click at [320, 269] on div "Select..." at bounding box center [398, 276] width 194 height 15
click at [324, 295] on div "Deliver to PWI" at bounding box center [401, 294] width 206 height 16
click at [317, 341] on div "Select..." at bounding box center [316, 342] width 23 height 10
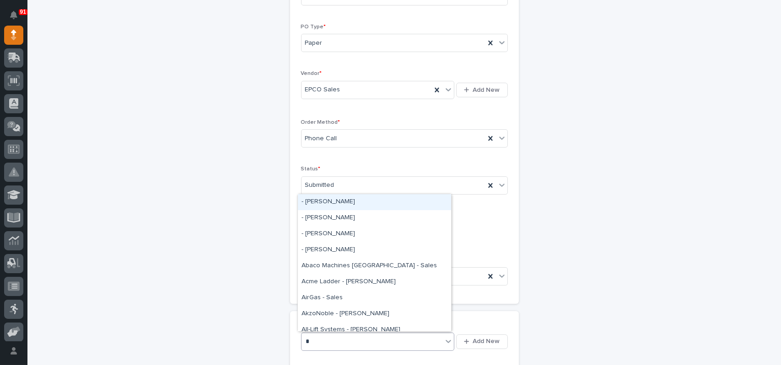
type input "**"
click at [314, 202] on div "EPCO Sales -" at bounding box center [374, 202] width 153 height 16
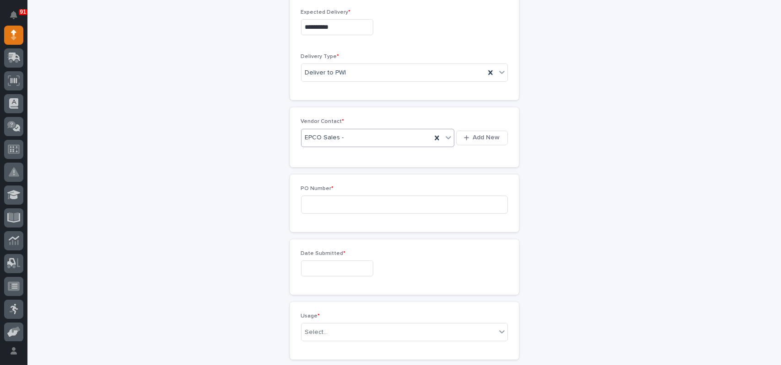
scroll to position [366, 0]
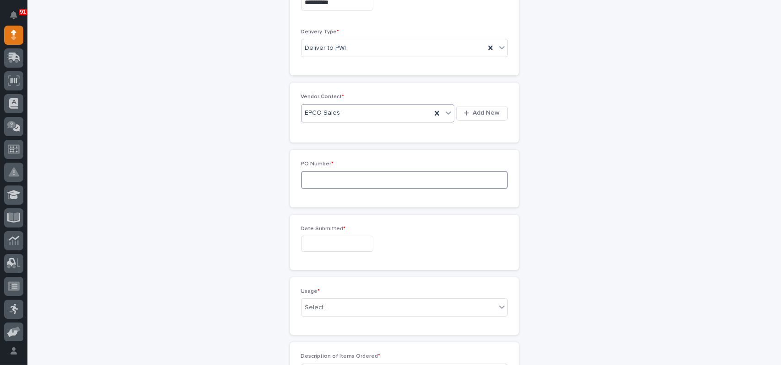
click at [331, 175] on input at bounding box center [404, 180] width 207 height 18
type input "7976MR"
click at [337, 239] on input "text" at bounding box center [337, 244] width 72 height 16
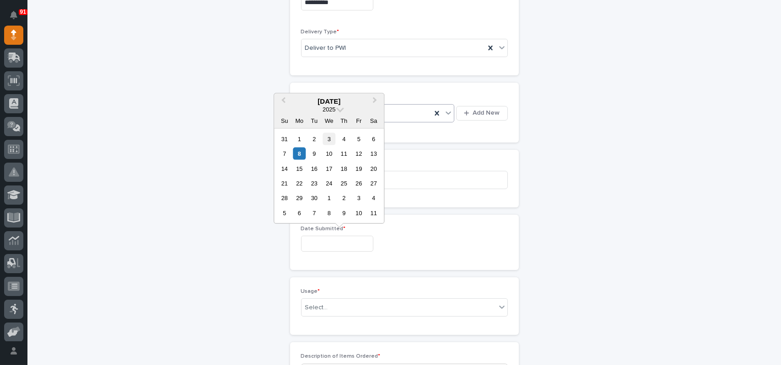
click at [333, 137] on div "3" at bounding box center [329, 139] width 12 height 12
type input "**********"
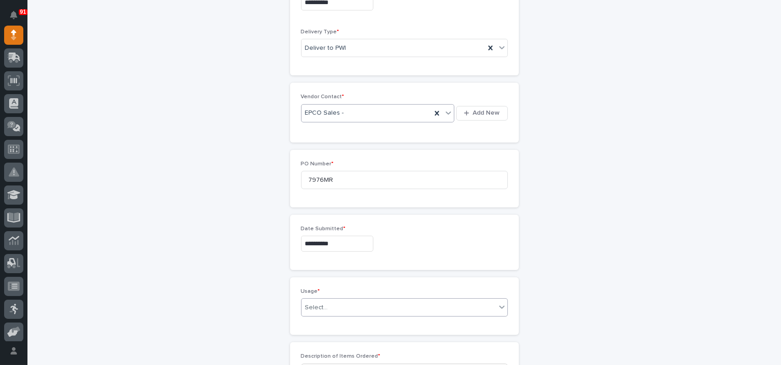
click at [317, 305] on div "Select..." at bounding box center [316, 308] width 23 height 10
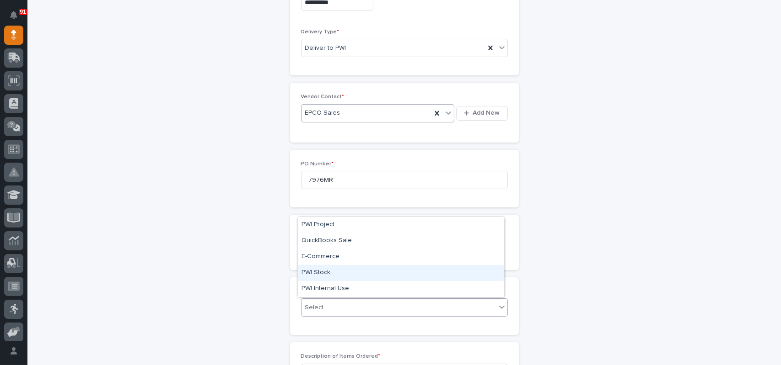
click at [322, 274] on div "PWI Stock" at bounding box center [401, 273] width 206 height 16
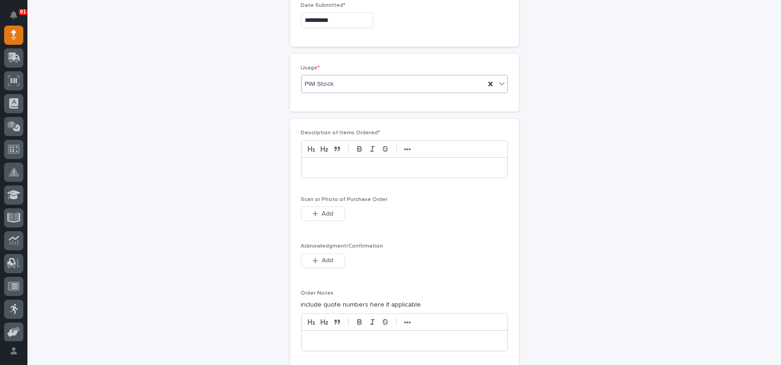
scroll to position [595, 0]
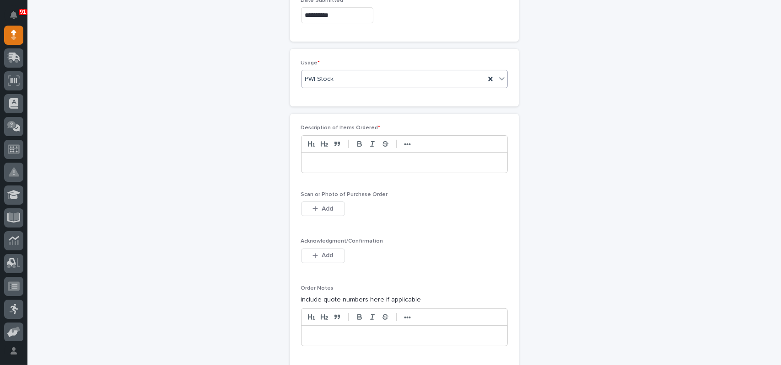
click at [326, 173] on div "Description of Items Ordered * •••" at bounding box center [404, 152] width 207 height 55
click at [327, 160] on p at bounding box center [404, 162] width 192 height 9
click at [327, 205] on span "Add" at bounding box center [327, 209] width 11 height 8
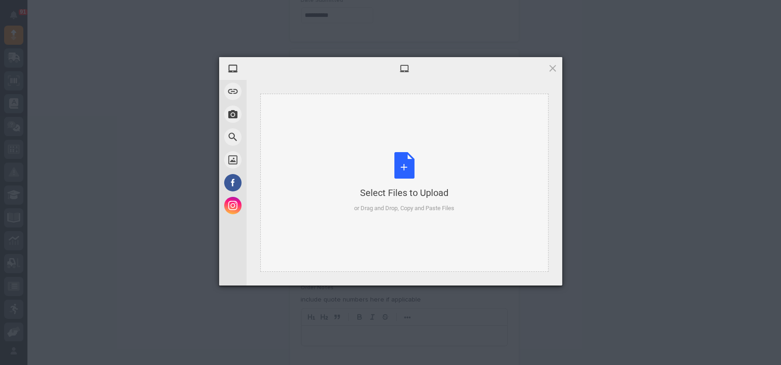
click at [413, 160] on div "Select Files to Upload or Drag and Drop, Copy and Paste Files" at bounding box center [404, 182] width 100 height 61
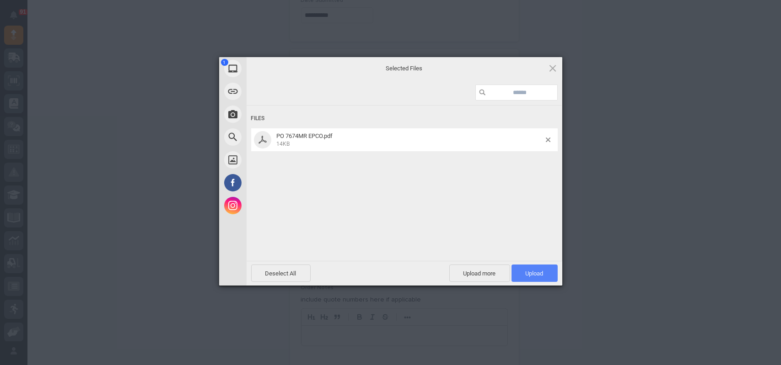
click at [541, 277] on span "Upload 1" at bounding box center [535, 273] width 18 height 7
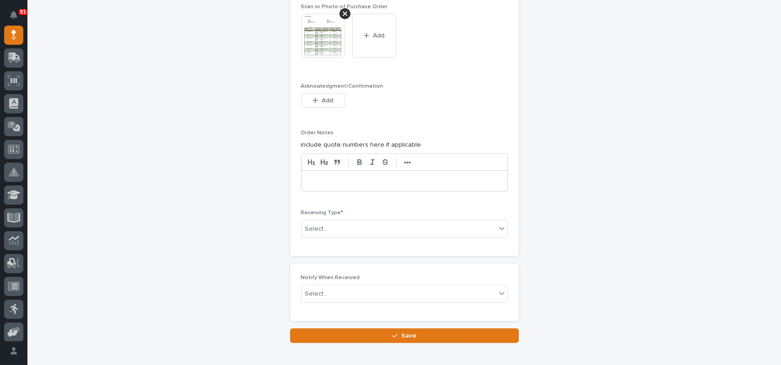
scroll to position [831, 0]
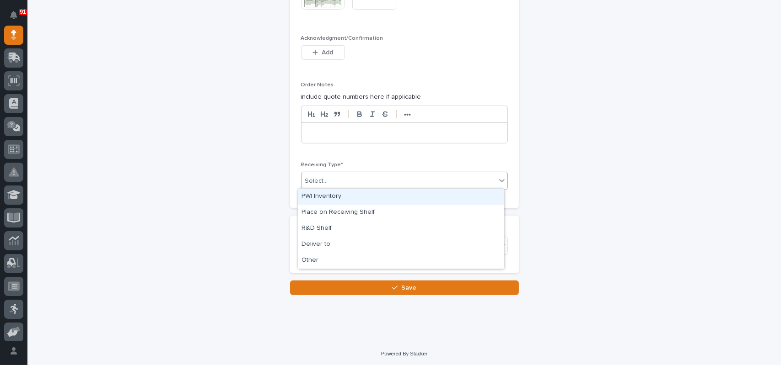
click at [337, 181] on div "Select..." at bounding box center [398, 181] width 194 height 15
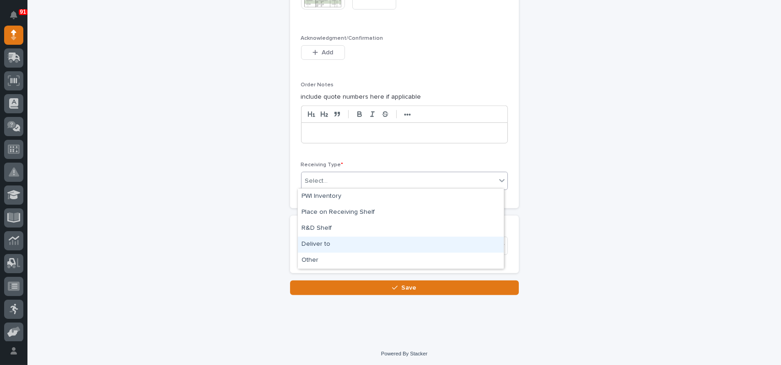
click at [315, 238] on div "Deliver to" at bounding box center [401, 245] width 206 height 16
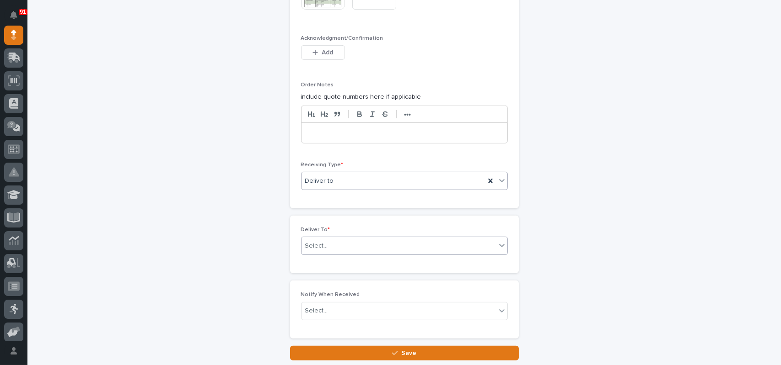
click at [329, 243] on input "text" at bounding box center [329, 246] width 1 height 8
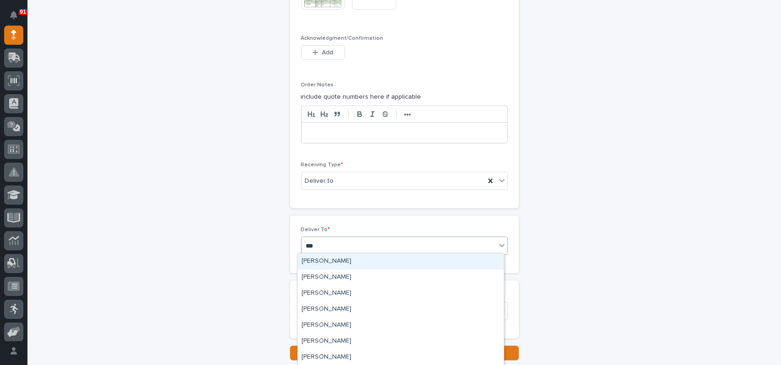
type input "****"
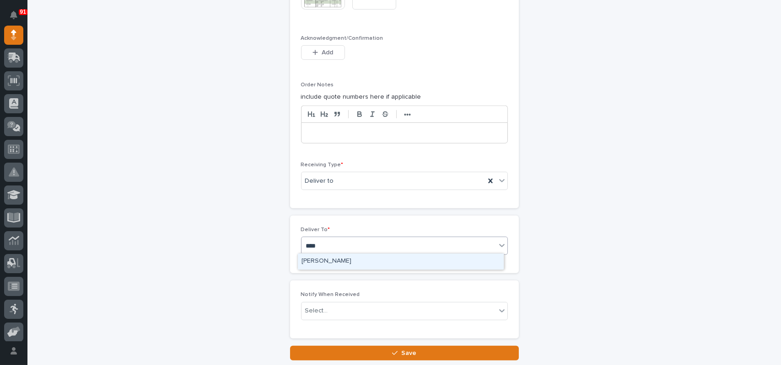
click at [320, 260] on div "[PERSON_NAME]" at bounding box center [401, 262] width 206 height 16
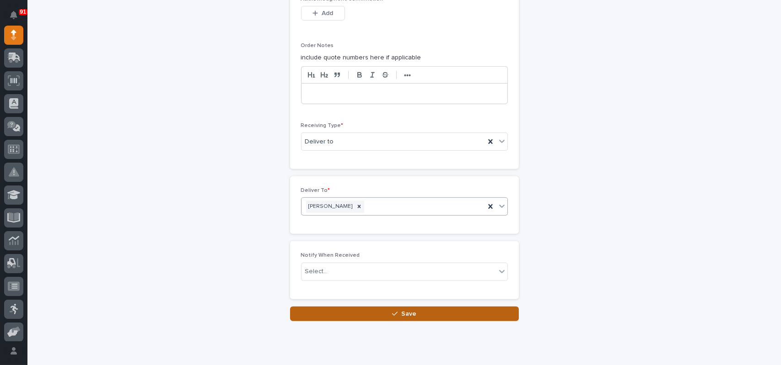
scroll to position [896, 0]
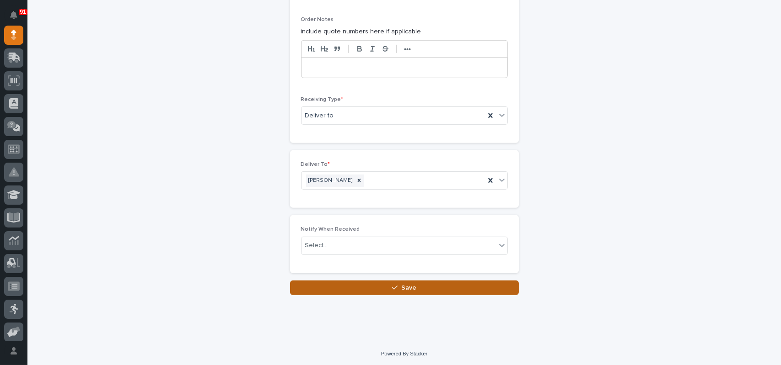
click at [405, 289] on span "Save" at bounding box center [408, 288] width 15 height 8
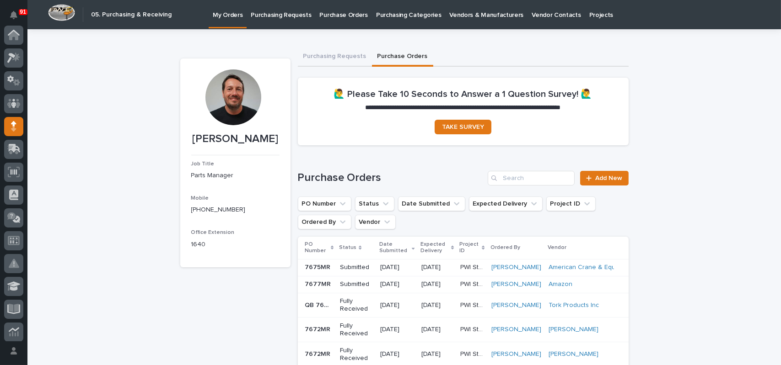
scroll to position [91, 0]
